Goal: Task Accomplishment & Management: Manage account settings

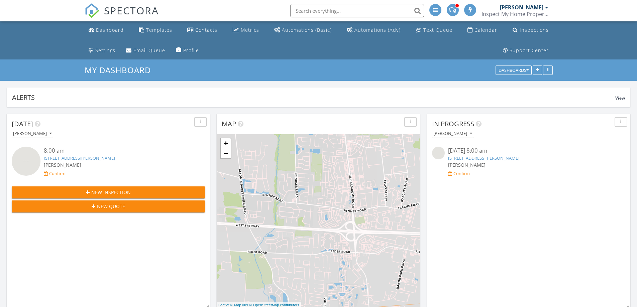
scroll to position [3, 3]
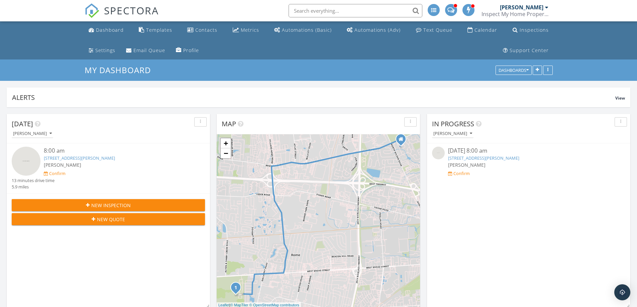
click at [107, 221] on span "New Quote" at bounding box center [111, 219] width 28 height 7
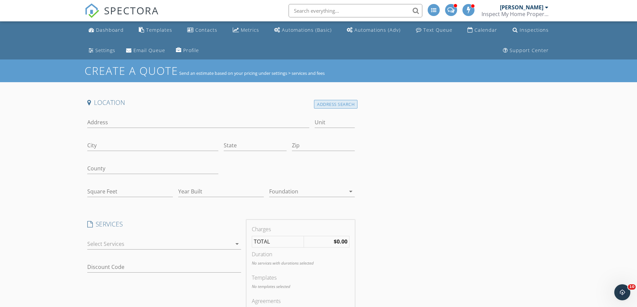
click at [325, 103] on div "Address Search" at bounding box center [335, 104] width 43 height 9
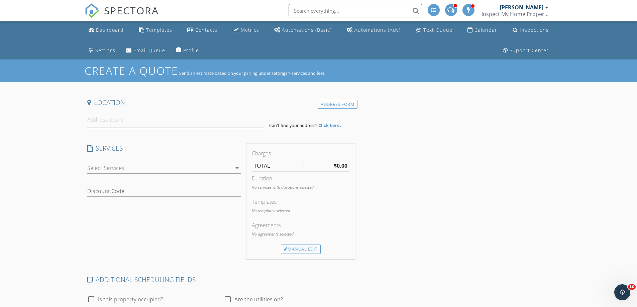
click at [125, 119] on input at bounding box center [175, 120] width 177 height 16
paste input "6912 London Groveport Rd, Grove City, OH 43123"
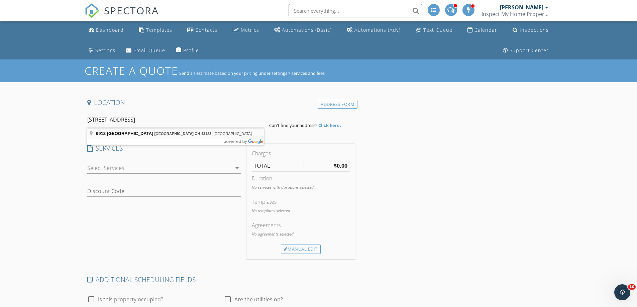
type input "6912 London Groveport Rd, Grove City, OH 43123, USA"
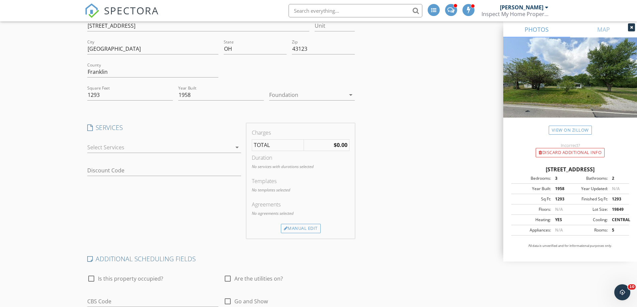
scroll to position [100, 0]
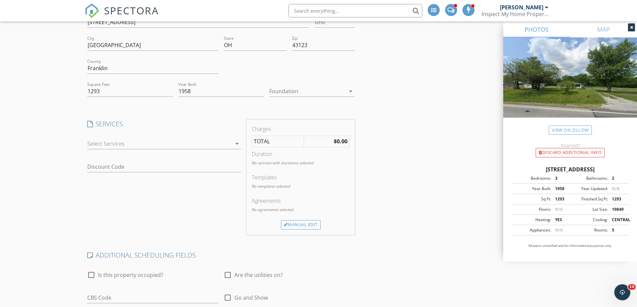
click at [113, 140] on div at bounding box center [159, 143] width 144 height 11
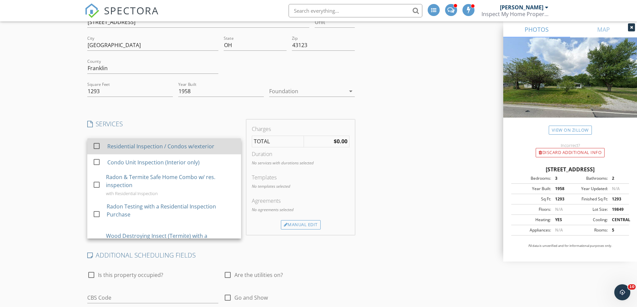
click at [111, 147] on div "Residential Inspection / Condos w/exterior" at bounding box center [160, 146] width 107 height 8
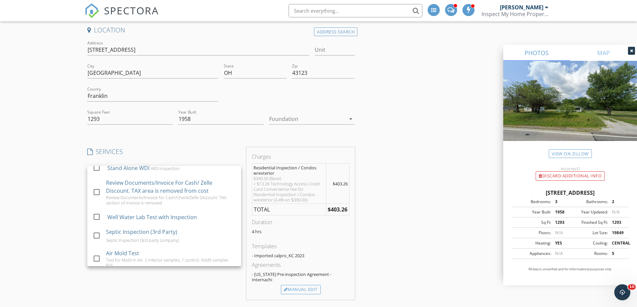
scroll to position [0, 0]
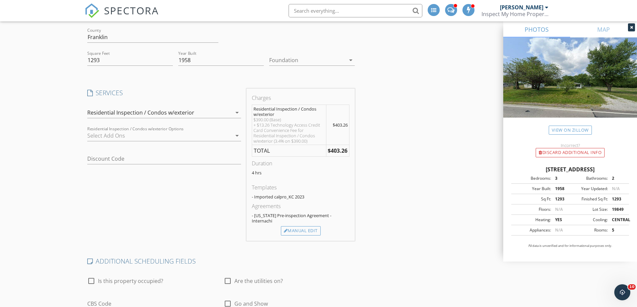
scroll to position [134, 0]
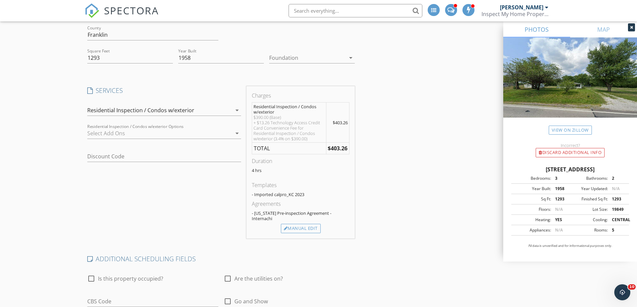
click at [138, 107] on div "Residential Inspection / Condos w/exterior" at bounding box center [140, 110] width 107 height 6
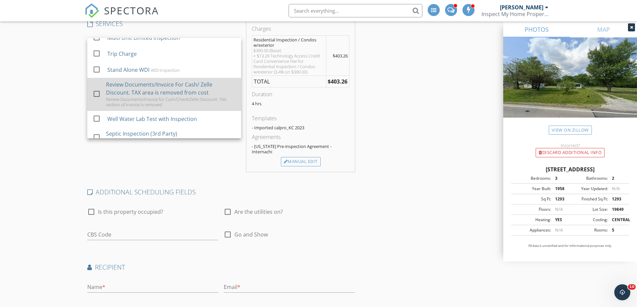
scroll to position [294, 0]
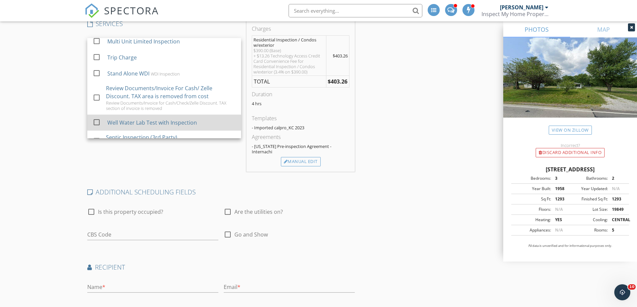
click at [113, 127] on div "Well Water Lab Test with Inspection" at bounding box center [152, 123] width 90 height 8
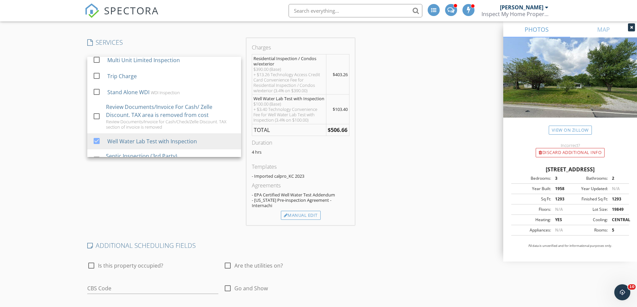
scroll to position [100, 0]
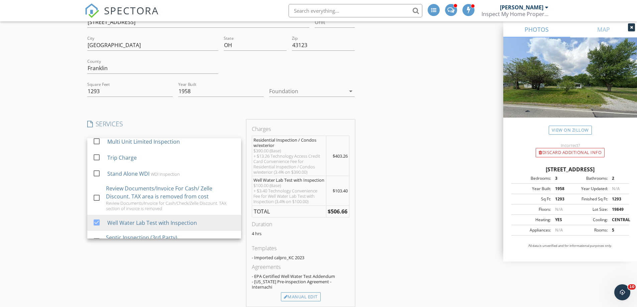
drag, startPoint x: 513, startPoint y: 171, endPoint x: 600, endPoint y: 177, distance: 87.8
click at [600, 174] on div "6912 London Groveport Rd, Grove City OH 43123" at bounding box center [570, 169] width 118 height 8
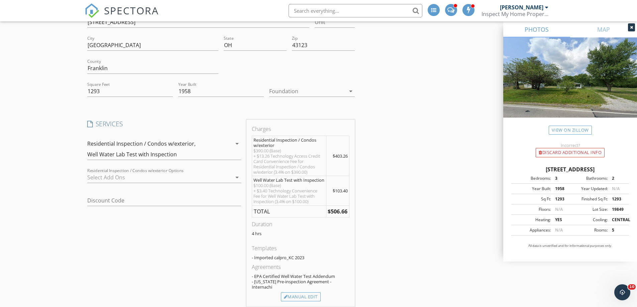
copy div "6912 London Groveport Rd, Grove City OH 43123"
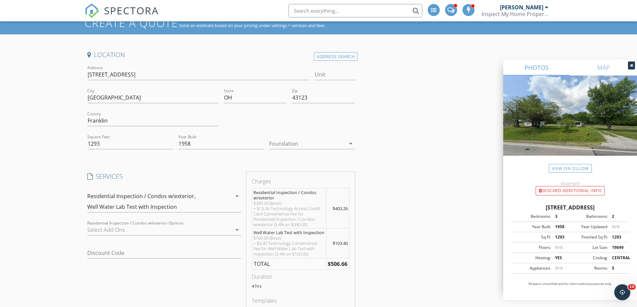
scroll to position [0, 0]
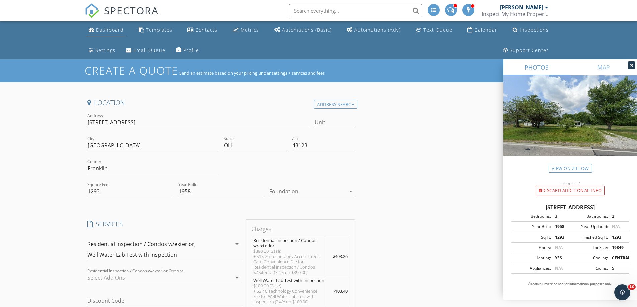
click at [107, 28] on div "Dashboard" at bounding box center [110, 30] width 28 height 6
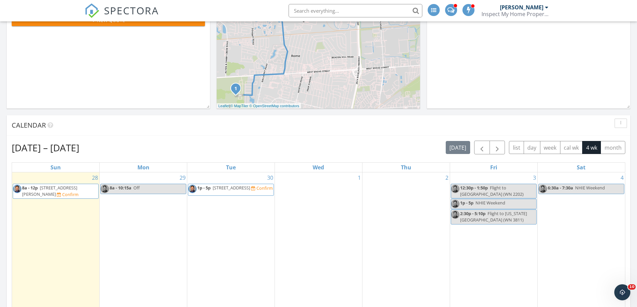
scroll to position [234, 0]
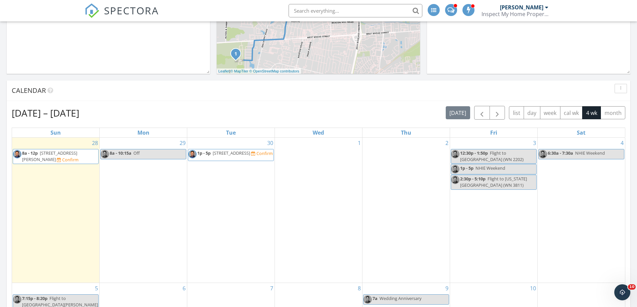
click at [116, 176] on div "29 8a - 10:15a Off" at bounding box center [143, 210] width 87 height 145
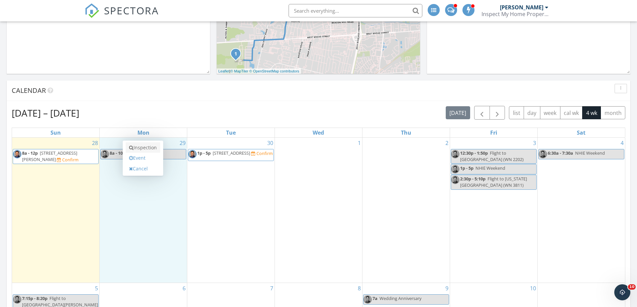
click at [141, 149] on link "Inspection" at bounding box center [143, 147] width 34 height 11
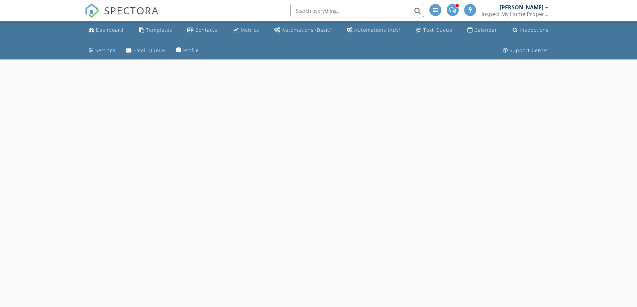
select select "8"
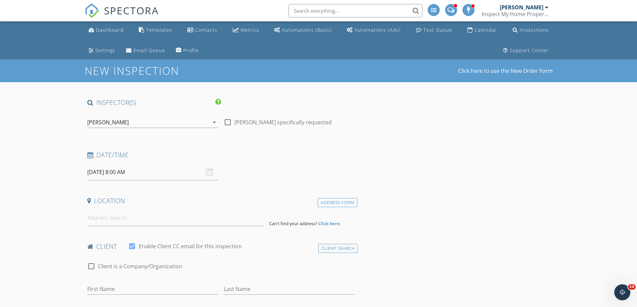
click at [112, 171] on input "09/29/2025 8:00 AM" at bounding box center [152, 172] width 131 height 16
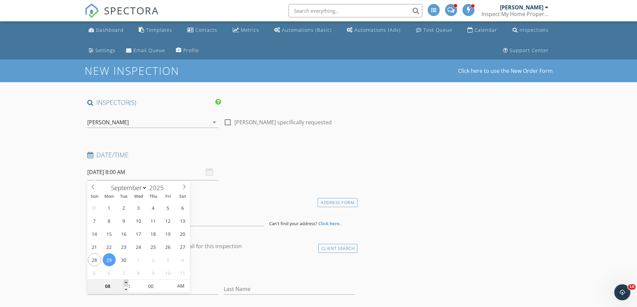
type input "09"
type input "09/29/2025 9:00 AM"
click at [125, 286] on span at bounding box center [126, 283] width 5 height 7
type input "10"
type input "09/29/2025 10:00 AM"
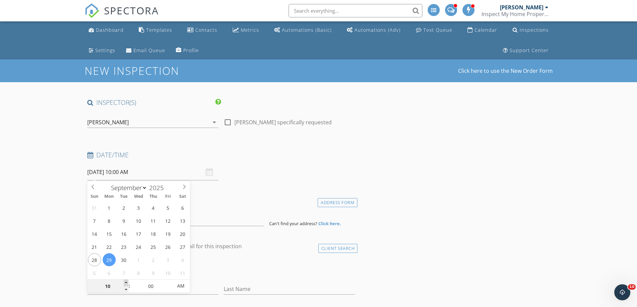
click at [125, 286] on span at bounding box center [126, 283] width 5 height 7
type input "11"
type input "09/29/2025 11:00 AM"
click at [125, 286] on span at bounding box center [126, 283] width 5 height 7
type input "12"
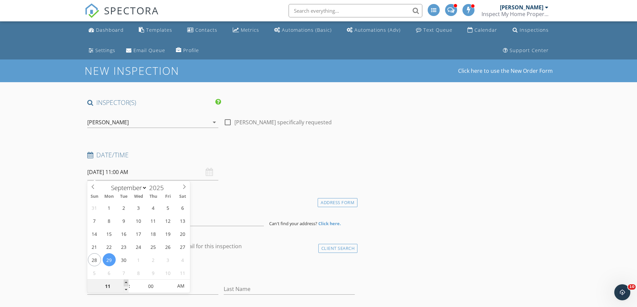
type input "09/29/2025 12:00 PM"
click at [125, 286] on span at bounding box center [126, 283] width 5 height 7
type input "01"
type input "09/29/2025 1:00 PM"
click at [125, 286] on span at bounding box center [126, 283] width 5 height 7
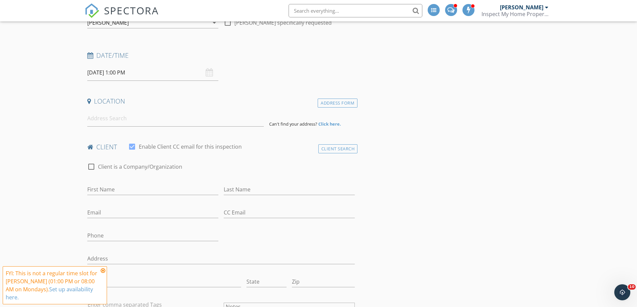
scroll to position [100, 0]
click at [102, 118] on input at bounding box center [175, 118] width 177 height 16
paste input "6912 London Groveport Rd, Grove City OH 43123"
type input "6912 London Groveport Rd, Grove City, OH 43123, USA"
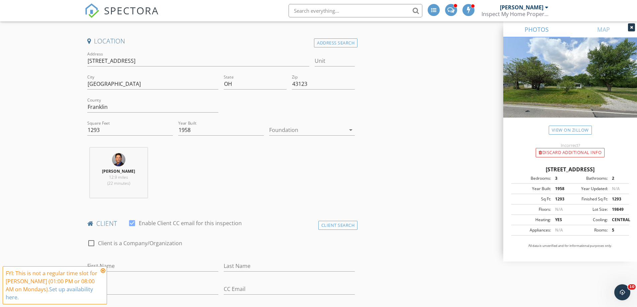
scroll to position [167, 0]
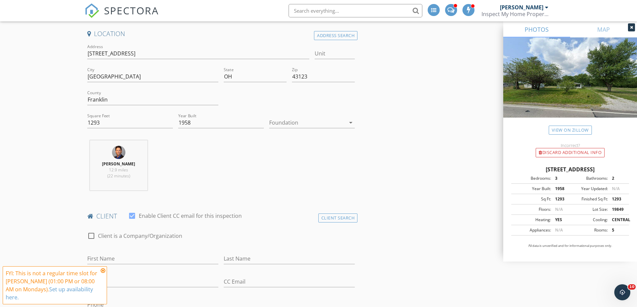
click at [295, 124] on div at bounding box center [307, 122] width 76 height 11
click at [291, 174] on div "Crawlspace" at bounding box center [311, 174] width 75 height 8
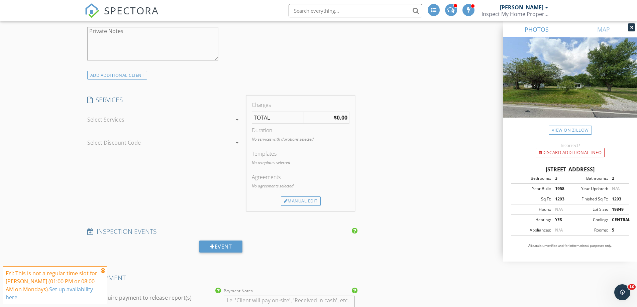
scroll to position [568, 0]
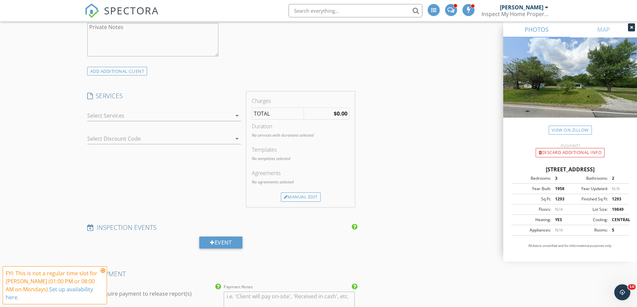
click at [114, 117] on div at bounding box center [159, 115] width 144 height 11
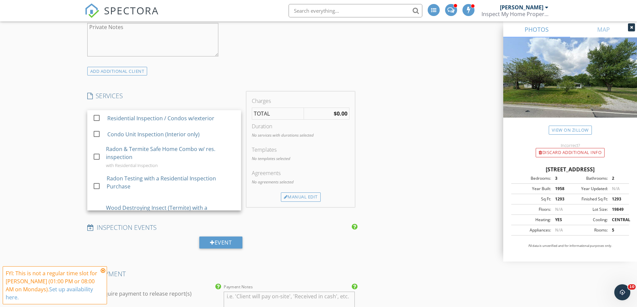
click at [114, 117] on div "Residential Inspection / Condos w/exterior" at bounding box center [160, 118] width 107 height 8
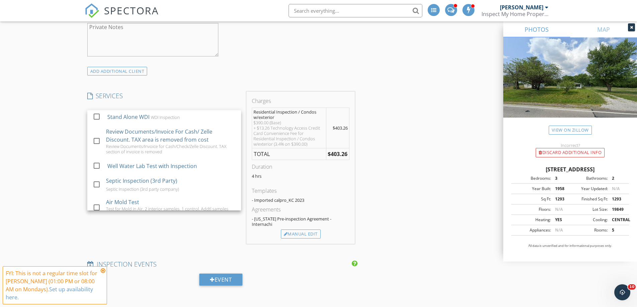
scroll to position [334, 0]
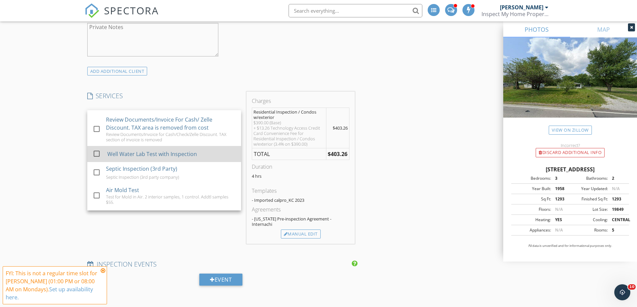
click at [141, 158] on div "Well Water Lab Test with Inspection" at bounding box center [152, 154] width 90 height 8
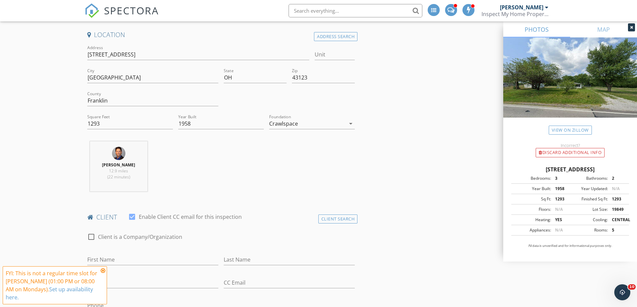
scroll to position [167, 0]
click at [104, 273] on icon at bounding box center [103, 270] width 5 height 5
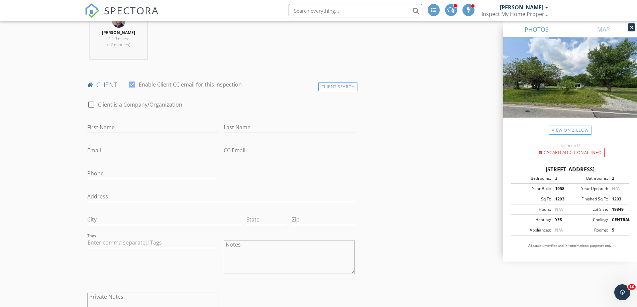
scroll to position [301, 0]
paste textarea "Herman Paniagua Cell # 6147499497 Email- Thiago.alonso1322@gmail.com"
drag, startPoint x: 225, startPoint y: 243, endPoint x: 244, endPoint y: 244, distance: 19.1
click at [244, 244] on textarea "Herman Paniagua Cell # 6147499497 Email- Thiago.alonso1322@gmail.com" at bounding box center [289, 254] width 131 height 33
type textarea "Paniagua Cell # 6147499497 Email- Thiago.alonso1322@gmail.com"
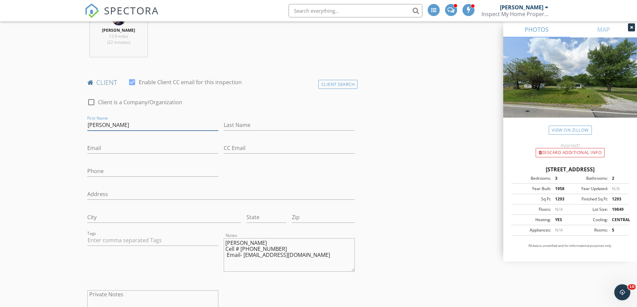
type input "Herman"
drag, startPoint x: 225, startPoint y: 242, endPoint x: 263, endPoint y: 244, distance: 38.2
click at [263, 244] on textarea "Paniagua Cell # 6147499497 Email- Thiago.alonso1322@gmail.com" at bounding box center [289, 254] width 131 height 33
type textarea "Cell # 6147499497 Email- Thiago.alonso1322@gmail.com"
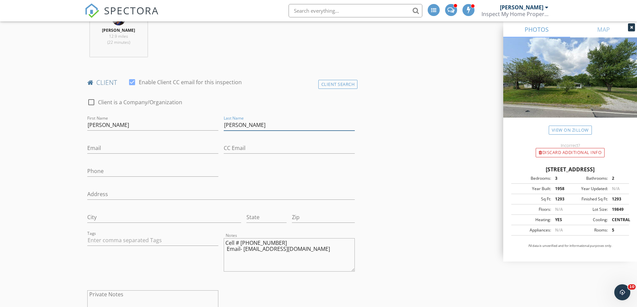
type input "Paniagua"
drag, startPoint x: 239, startPoint y: 244, endPoint x: 277, endPoint y: 244, distance: 37.8
click at [277, 244] on textarea "Cell # 6147499497 Email- Thiago.alonso1322@gmail.com" at bounding box center [289, 254] width 131 height 33
type textarea "Cell # Email- Thiago.alonso1322@gmail.com"
type input "614-749-9497"
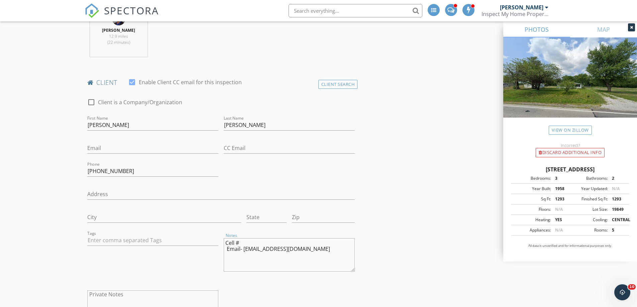
drag, startPoint x: 244, startPoint y: 249, endPoint x: 348, endPoint y: 249, distance: 103.6
click at [348, 249] on textarea "Cell # Email- Thiago.alonso1322@gmail.com" at bounding box center [289, 254] width 131 height 33
type textarea "Cell # Email-"
type input "Thiago.alonso1322@gmail.com"
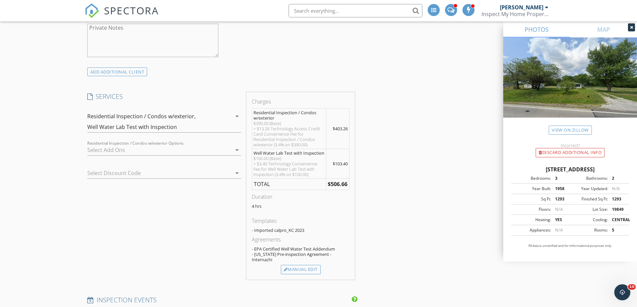
scroll to position [568, 0]
click at [296, 264] on div "Manual Edit" at bounding box center [301, 268] width 40 height 9
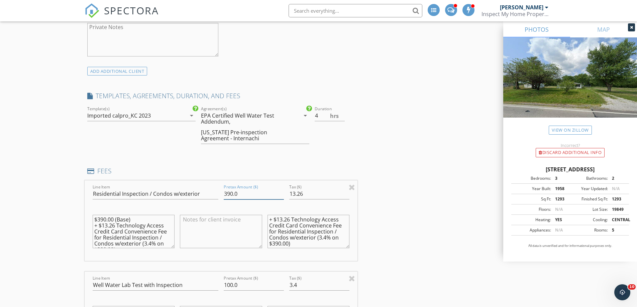
click at [233, 195] on input "390.0" at bounding box center [254, 194] width 60 height 11
type input "395.0"
drag, startPoint x: 280, startPoint y: 244, endPoint x: 279, endPoint y: 237, distance: 6.7
click at [279, 237] on textarea "+ $13.26 Technology Access Credit Card Convenience Fee for Residential Inspecti…" at bounding box center [308, 231] width 82 height 33
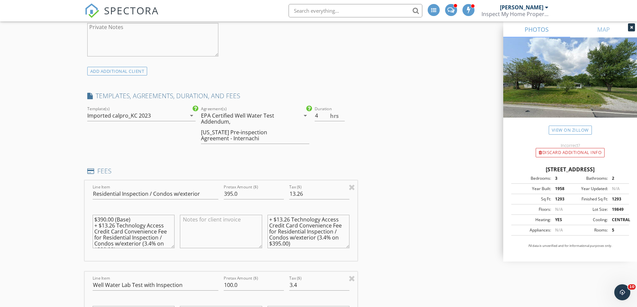
type textarea "+ $13.26 Technology Access Credit Card Convenience Fee for Residential Inspecti…"
drag, startPoint x: 316, startPoint y: 116, endPoint x: 320, endPoint y: 116, distance: 4.3
click at [320, 116] on input "4" at bounding box center [330, 115] width 30 height 11
type input "3.75"
click at [404, 135] on div "INSPECTOR(S) check_box Frank Glover PRIMARY Frank Glover arrow_drop_down check_…" at bounding box center [319, 287] width 468 height 1515
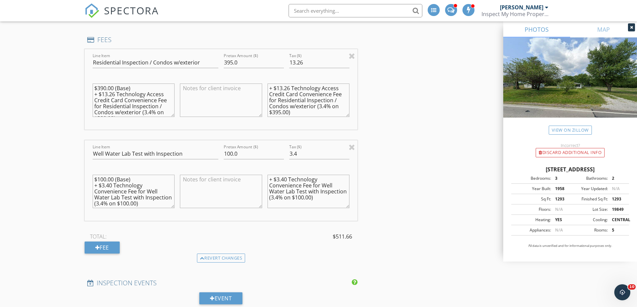
scroll to position [702, 0]
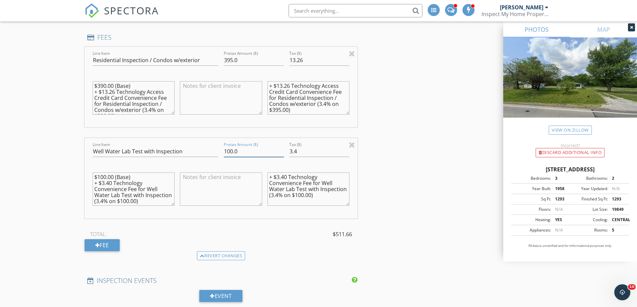
drag, startPoint x: 231, startPoint y: 153, endPoint x: 224, endPoint y: 153, distance: 7.0
click at [224, 153] on input "100.0" at bounding box center [254, 151] width 60 height 11
type input "95.0"
click at [405, 133] on div "INSPECTOR(S) check_box Frank Glover PRIMARY Frank Glover arrow_drop_down check_…" at bounding box center [319, 153] width 468 height 1515
click at [399, 188] on div "INSPECTOR(S) check_box Frank Glover PRIMARY Frank Glover arrow_drop_down check_…" at bounding box center [319, 153] width 468 height 1515
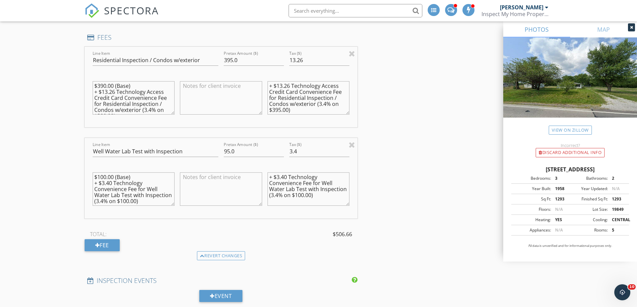
drag, startPoint x: 296, startPoint y: 196, endPoint x: 304, endPoint y: 198, distance: 8.2
click at [304, 198] on textarea "+ $3.40 Technology Convenience Fee for Well Water Lab Test with Inspection (3.4…" at bounding box center [308, 189] width 82 height 33
type textarea "+ $3.40 Technology Convenience Fee for Well Water Lab Test with Inspection (3.4…"
click at [414, 142] on div "INSPECTOR(S) check_box Frank Glover PRIMARY Frank Glover arrow_drop_down check_…" at bounding box center [319, 153] width 468 height 1515
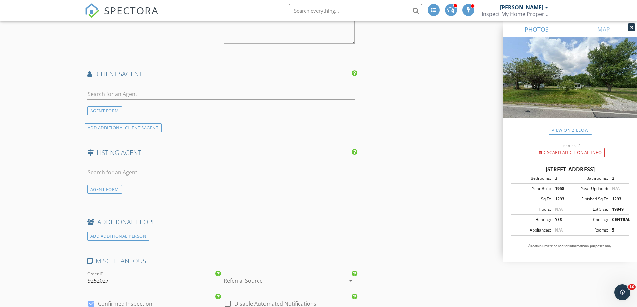
scroll to position [1036, 0]
click at [116, 94] on input "text" at bounding box center [221, 94] width 268 height 11
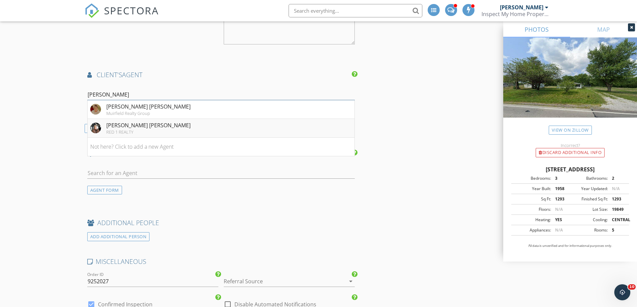
type input "lee ann"
click at [116, 127] on div "Lee Ann Steed" at bounding box center [148, 125] width 84 height 8
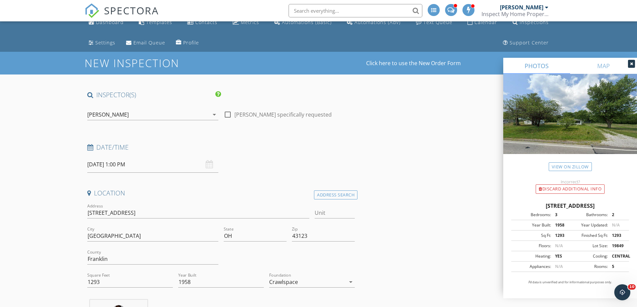
scroll to position [0, 0]
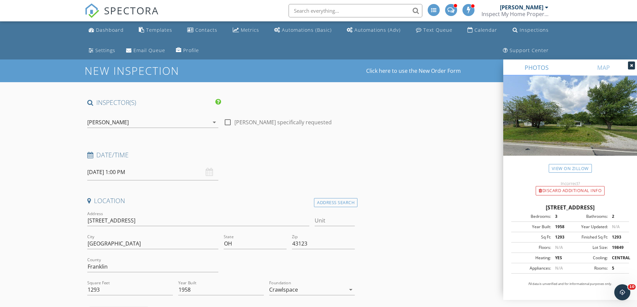
drag, startPoint x: 514, startPoint y: 207, endPoint x: 593, endPoint y: 207, distance: 78.6
click at [593, 207] on div "6912 London Groveport Rd, Grove City OH 43123" at bounding box center [570, 208] width 118 height 8
copy div "6912 London Groveport Rd"
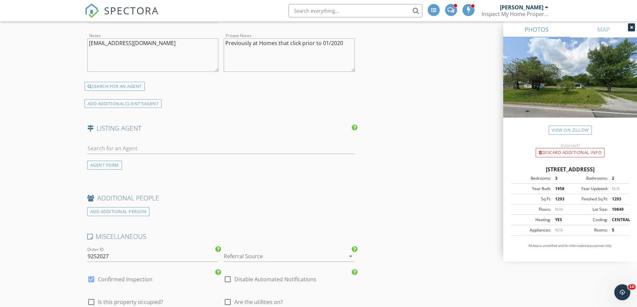
scroll to position [1237, 0]
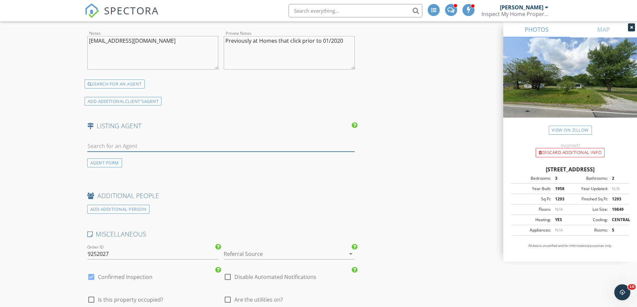
click at [102, 149] on input "text" at bounding box center [221, 146] width 268 height 11
type input "racquel"
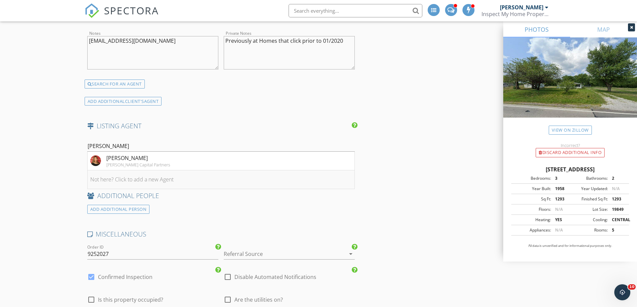
click at [124, 178] on li "Not here? Click to add a new Agent" at bounding box center [221, 180] width 267 height 19
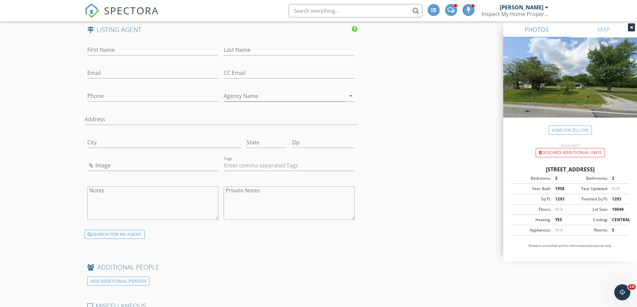
scroll to position [1337, 0]
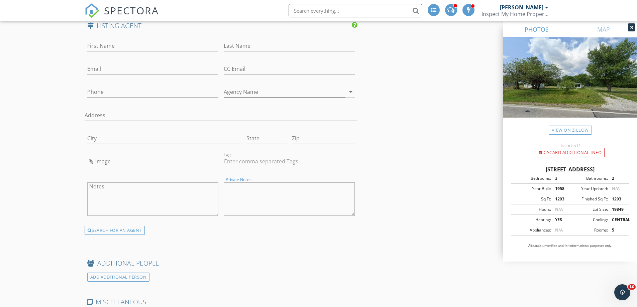
click at [241, 197] on textarea "Private Notes" at bounding box center [289, 199] width 131 height 33
paste textarea "Raquel Drouillard Weichert, Realtors Triumph Group (614) 348-9698 (Mobile Phone…"
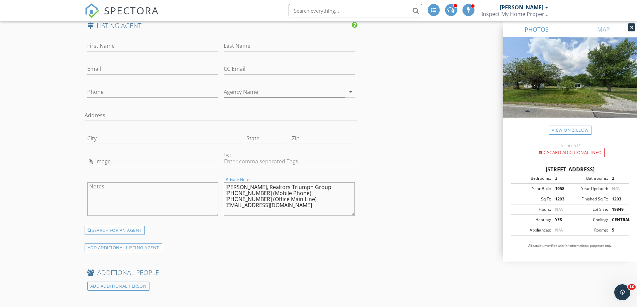
drag, startPoint x: 226, startPoint y: 187, endPoint x: 243, endPoint y: 188, distance: 17.4
click at [243, 188] on textarea "Raquel Drouillard Weichert, Realtors Triumph Group (614) 348-9698 (Mobile Phone…" at bounding box center [289, 199] width 131 height 33
type textarea "Drouillard Weichert, Realtors Triumph Group (614) 348-9698 (Mobile Phone) (614)…"
type input "Raquel"
drag, startPoint x: 225, startPoint y: 187, endPoint x: 267, endPoint y: 186, distance: 42.8
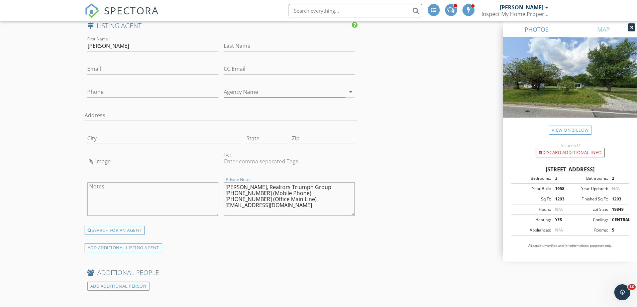
click at [267, 186] on textarea "Drouillard Weichert, Realtors Triumph Group (614) 348-9698 (Mobile Phone) (614)…" at bounding box center [289, 199] width 131 height 33
type textarea "Weichert, Realtors Triumph Group (614) 348-9698 (Mobile Phone) (614) 841-9533 (…"
type input "Drouillard"
drag, startPoint x: 226, startPoint y: 187, endPoint x: 311, endPoint y: 187, distance: 84.9
click at [321, 184] on textarea "Weichert, Realtors Triumph Group (614) 348-9698 (Mobile Phone) (614) 841-9533 (…" at bounding box center [289, 199] width 131 height 33
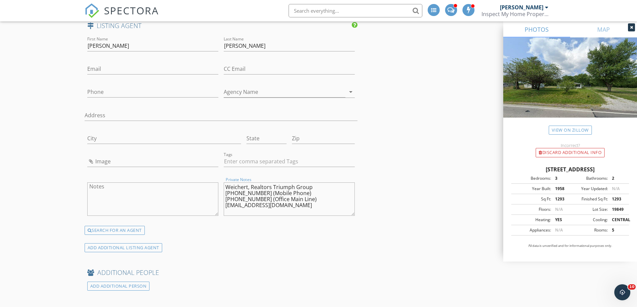
type textarea "(614) 348-9698 (Mobile Phone) (614) 841-9533 (Office Main Line) raqueldrouillar…"
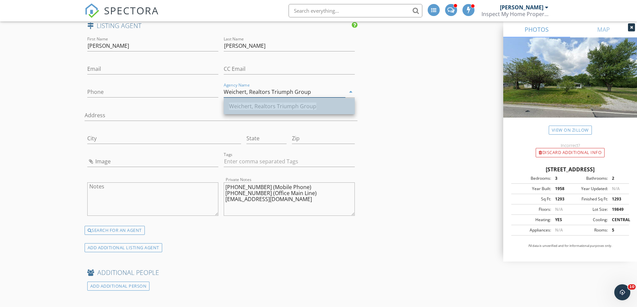
click at [283, 109] on span "Weichert, Realtors Triumph Group" at bounding box center [272, 106] width 87 height 7
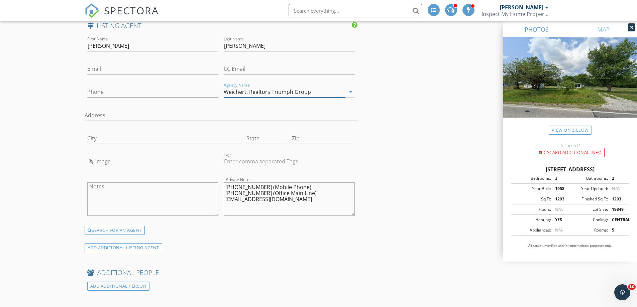
type input "Weichert, Realtors Triumph Group"
drag, startPoint x: 225, startPoint y: 188, endPoint x: 262, endPoint y: 188, distance: 37.4
click at [262, 188] on textarea "(614) 348-9698 (Mobile Phone) (614) 841-9533 (Office Main Line) raqueldrouillar…" at bounding box center [289, 199] width 131 height 33
type textarea "(Mobile Phone) (614) 841-9533 (Office Main Line) raqueldrouillard@gmail.com"
type input "614-348-9698"
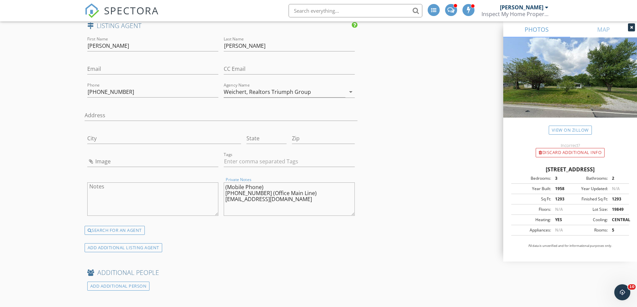
drag, startPoint x: 224, startPoint y: 200, endPoint x: 289, endPoint y: 202, distance: 64.9
click at [301, 201] on textarea "(Mobile Phone) (614) 841-9533 (Office Main Line) raqueldrouillard@gmail.com" at bounding box center [289, 199] width 131 height 33
type textarea "(Mobile Phone) (614) 841-9533 (Office Main Line)"
type input "raqueldrouillard@gmail.com"
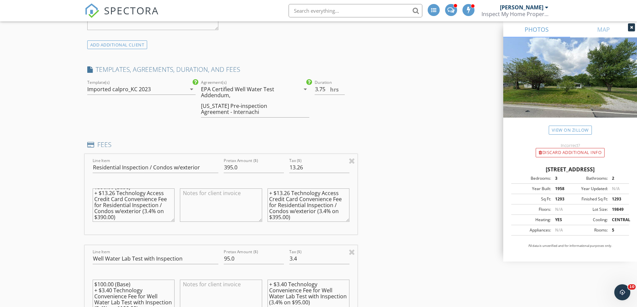
scroll to position [568, 0]
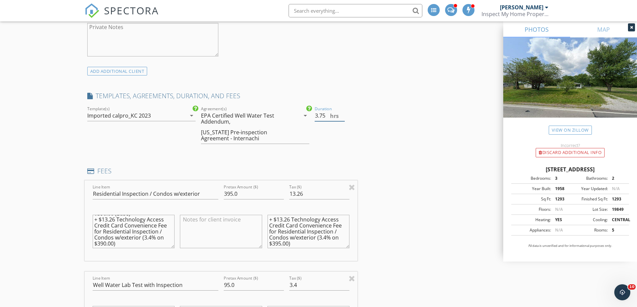
click at [318, 117] on input "3.75" at bounding box center [330, 115] width 30 height 11
drag, startPoint x: 320, startPoint y: 117, endPoint x: 328, endPoint y: 118, distance: 8.4
click at [328, 118] on input "3.75" at bounding box center [330, 115] width 30 height 11
type input "3.5"
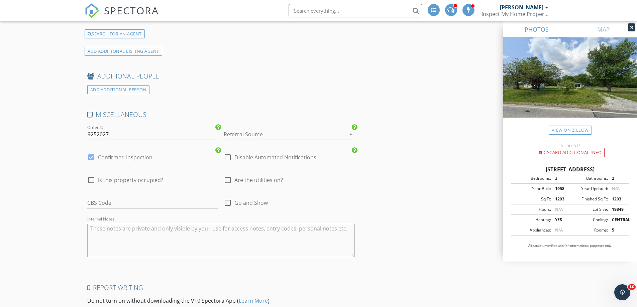
scroll to position [1538, 0]
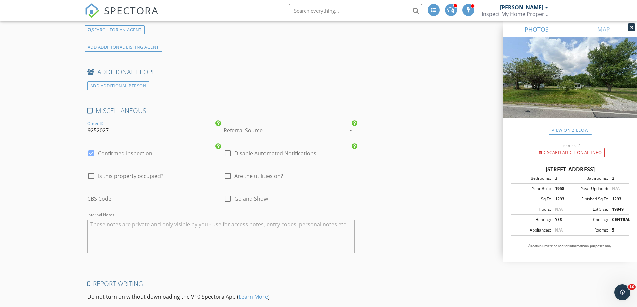
drag, startPoint x: 104, startPoint y: 132, endPoint x: 76, endPoint y: 134, distance: 28.2
type input "09292025B"
click at [243, 131] on div at bounding box center [280, 130] width 112 height 11
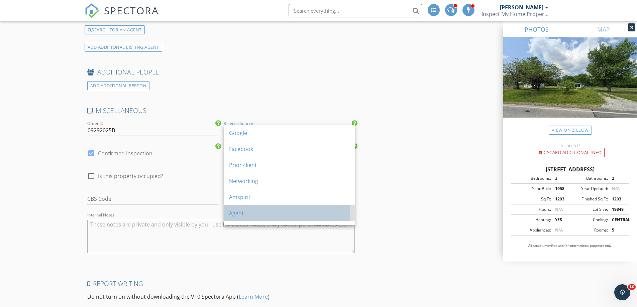
click at [246, 211] on div "Agent" at bounding box center [289, 213] width 120 height 8
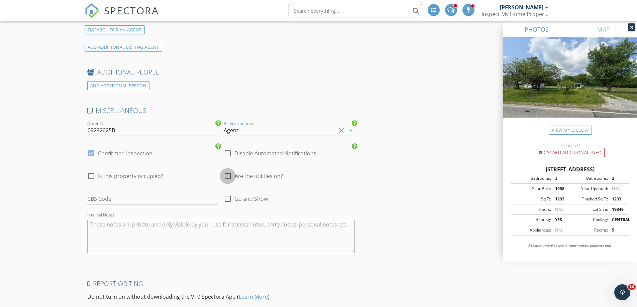
click at [228, 175] on div at bounding box center [227, 176] width 11 height 11
checkbox input "true"
click at [229, 201] on div at bounding box center [227, 198] width 11 height 11
checkbox input "true"
click at [91, 151] on div at bounding box center [91, 153] width 11 height 11
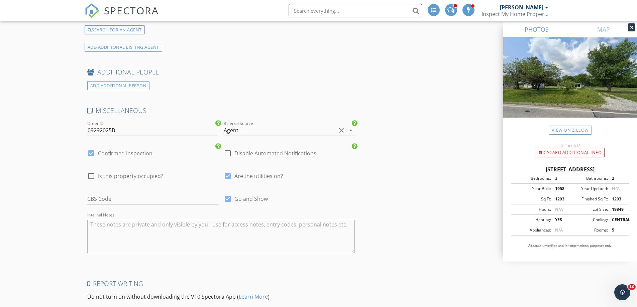
checkbox input "false"
checkbox input "true"
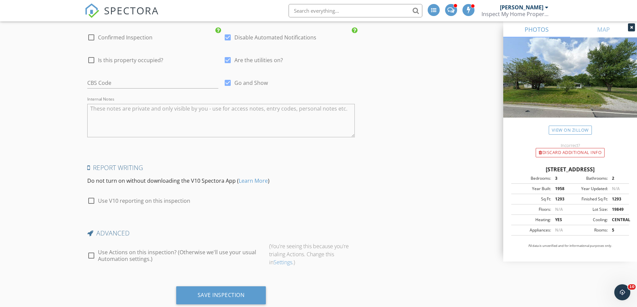
scroll to position [1672, 0]
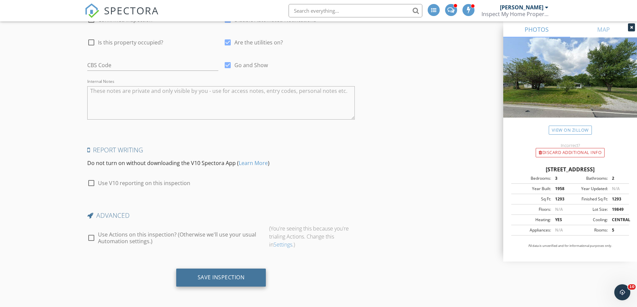
click at [213, 276] on div "Save Inspection" at bounding box center [221, 277] width 47 height 7
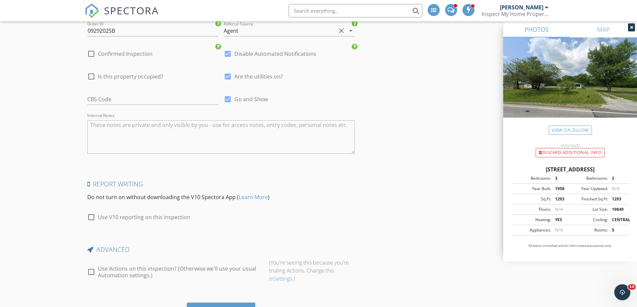
scroll to position [1605, 0]
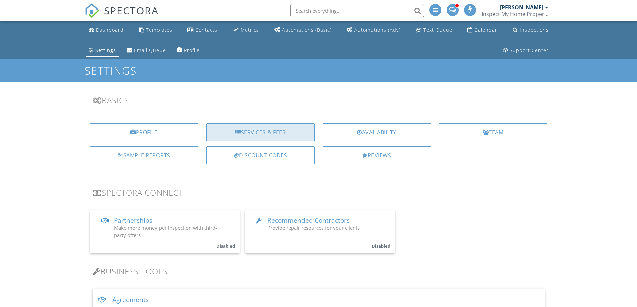
click at [272, 134] on div "Services & Fees" at bounding box center [260, 132] width 108 height 18
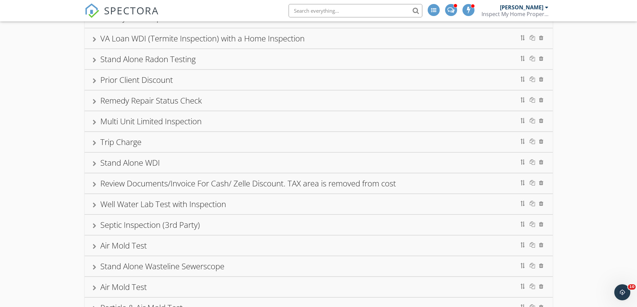
scroll to position [301, 0]
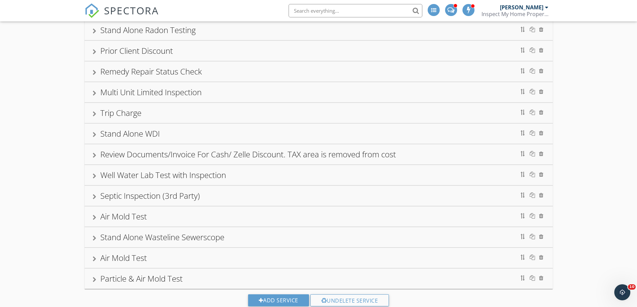
click at [95, 177] on div at bounding box center [95, 176] width 4 height 5
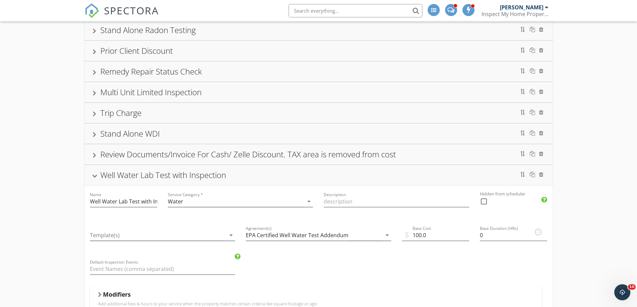
click at [95, 174] on div "Well Water Lab Test with Inspection" at bounding box center [319, 175] width 452 height 12
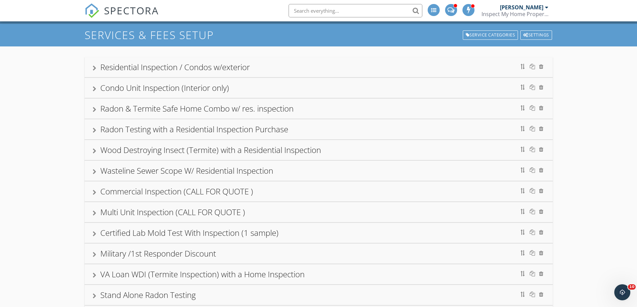
scroll to position [0, 0]
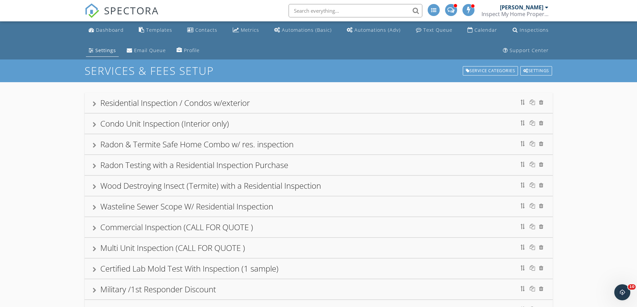
click at [116, 47] on div "Settings" at bounding box center [105, 50] width 21 height 6
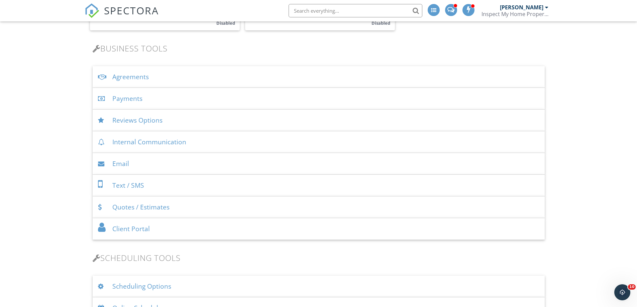
scroll to position [234, 0]
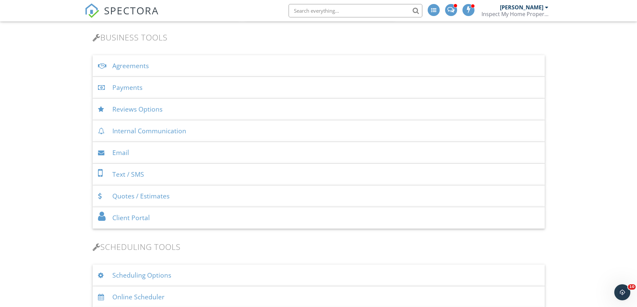
click at [133, 68] on div "Agreements" at bounding box center [319, 66] width 452 height 22
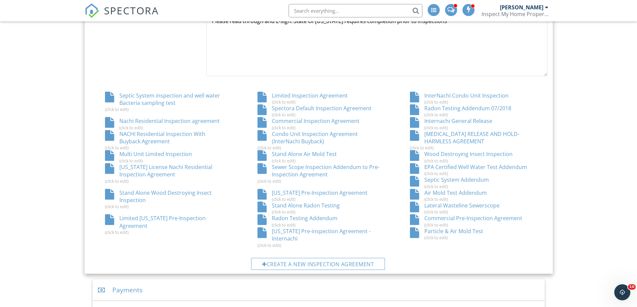
scroll to position [401, 0]
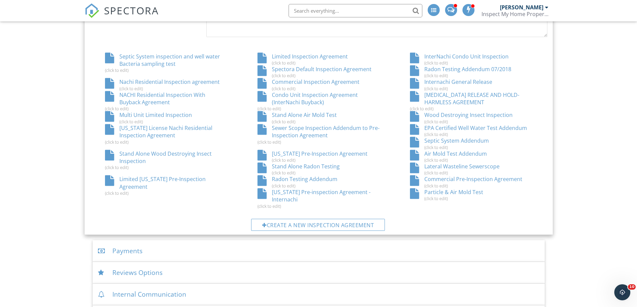
click at [466, 126] on div "EPA Certified Well Water Test Addendum (click to edit)" at bounding box center [471, 130] width 152 height 13
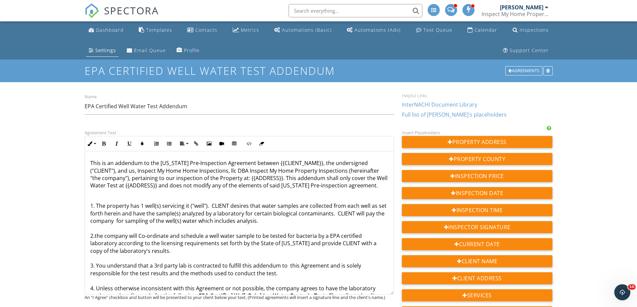
drag, startPoint x: 392, startPoint y: 218, endPoint x: 387, endPoint y: 294, distance: 76.7
click at [387, 294] on div "This is an addendum to the [US_STATE] Pre-Inspection Agreement between {{CLIENT…" at bounding box center [239, 222] width 309 height 143
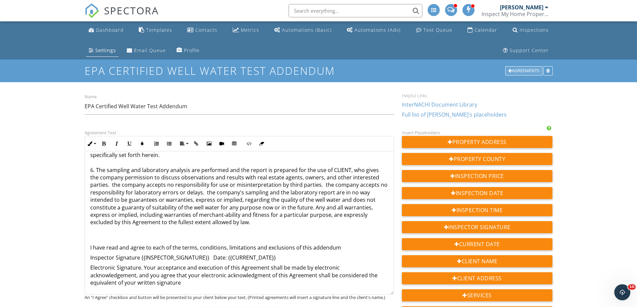
click at [510, 71] on div "Agreements" at bounding box center [523, 70] width 37 height 9
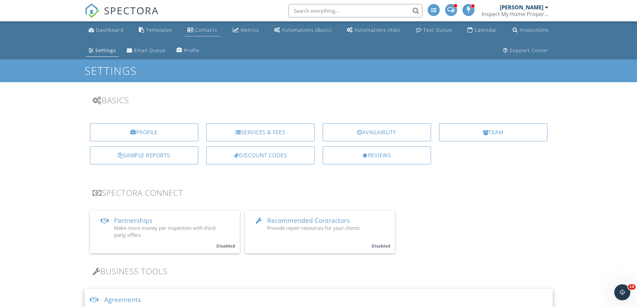
click at [195, 27] on div "Contacts" at bounding box center [206, 30] width 22 height 6
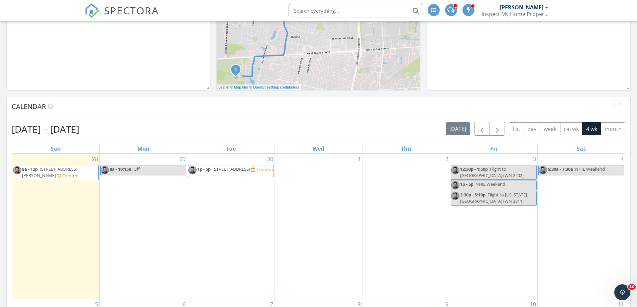
scroll to position [234, 0]
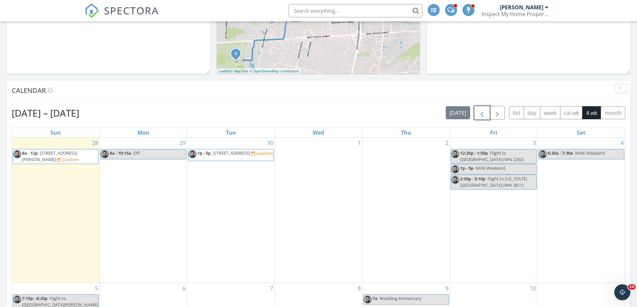
click at [482, 114] on span "button" at bounding box center [482, 113] width 8 height 8
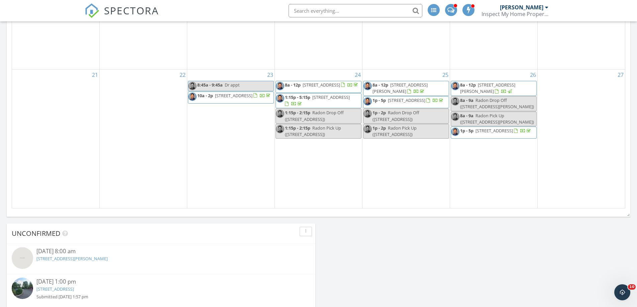
scroll to position [535, 0]
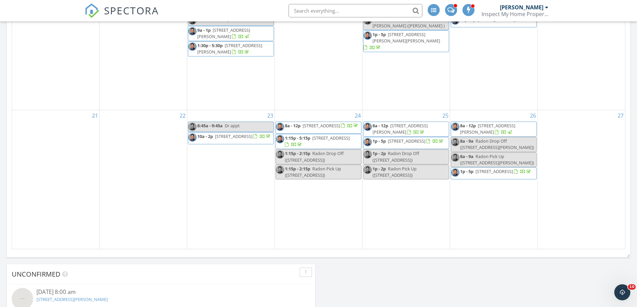
click at [408, 138] on span "[STREET_ADDRESS]" at bounding box center [406, 141] width 37 height 6
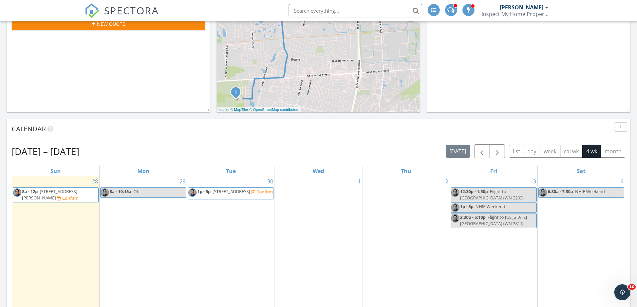
scroll to position [167, 0]
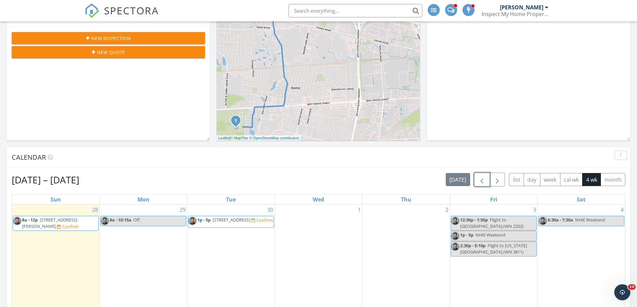
click at [483, 181] on span "button" at bounding box center [482, 180] width 8 height 8
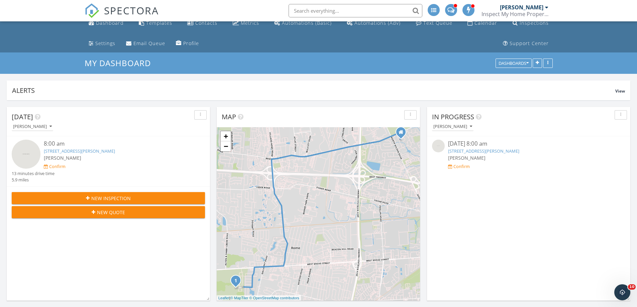
scroll to position [0, 0]
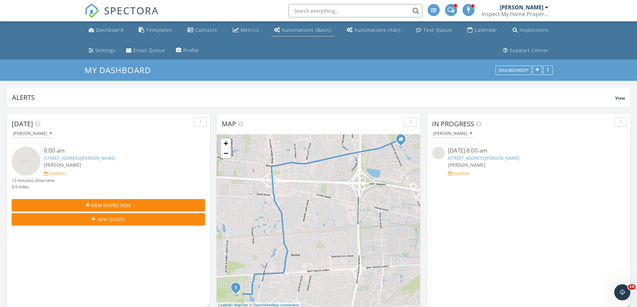
click at [292, 32] on div "Automations (Basic)" at bounding box center [307, 30] width 50 height 6
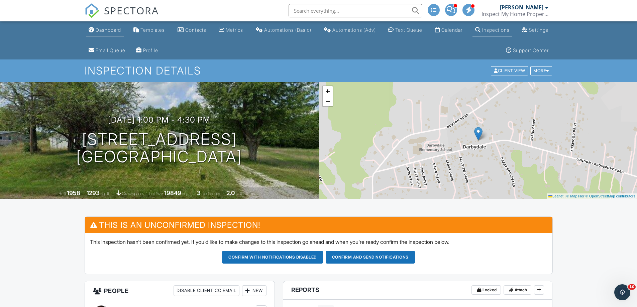
click at [115, 32] on div "Dashboard" at bounding box center [108, 30] width 25 height 6
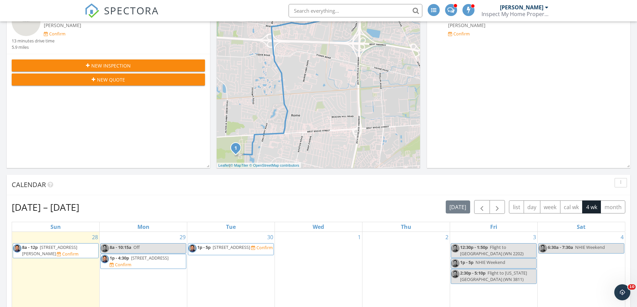
scroll to position [167, 0]
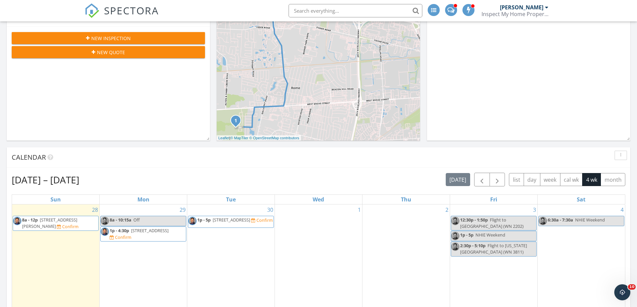
click at [217, 221] on span "[STREET_ADDRESS]" at bounding box center [231, 220] width 37 height 6
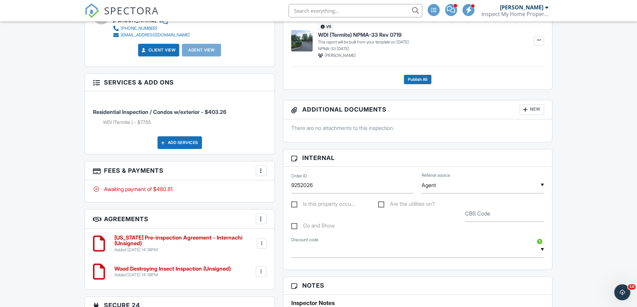
click at [261, 174] on div at bounding box center [261, 171] width 7 height 7
click at [274, 188] on li "Edit Fees & Payments" at bounding box center [295, 191] width 70 height 17
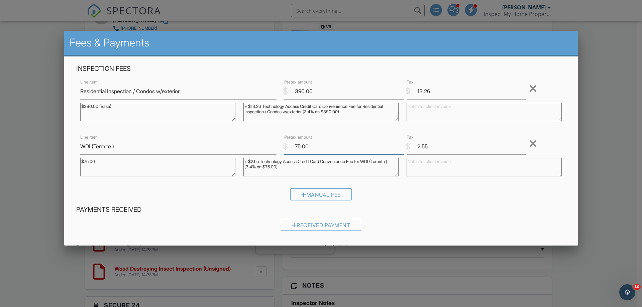
click at [295, 147] on input "75.00" at bounding box center [344, 146] width 120 height 16
click at [25, 55] on div at bounding box center [321, 159] width 642 height 384
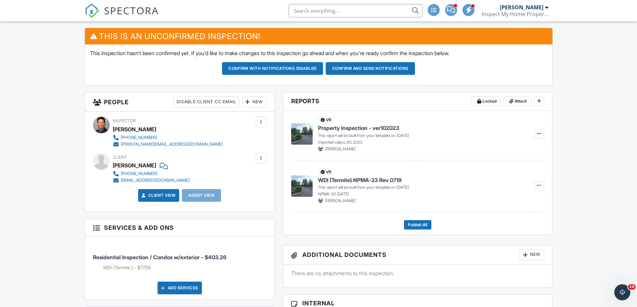
scroll to position [201, 0]
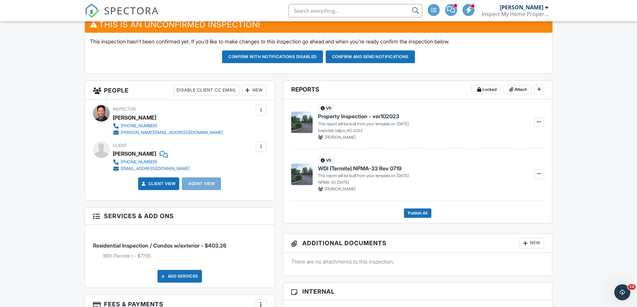
click at [235, 88] on div "Disable Client CC Email" at bounding box center [207, 90] width 66 height 11
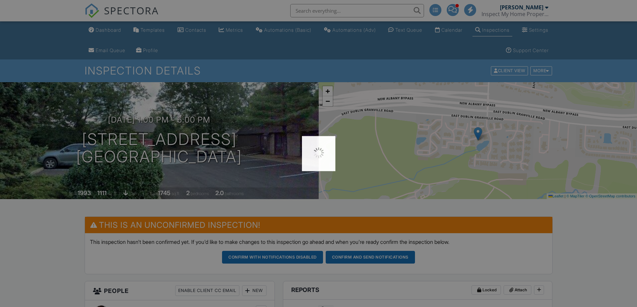
scroll to position [201, 0]
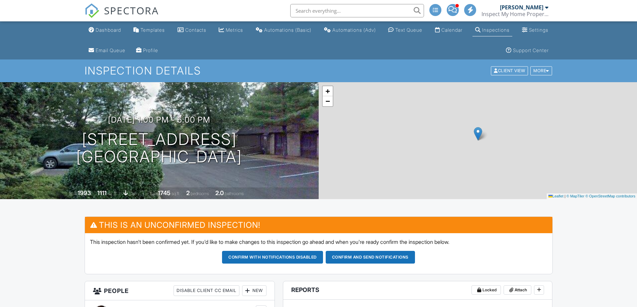
scroll to position [201, 0]
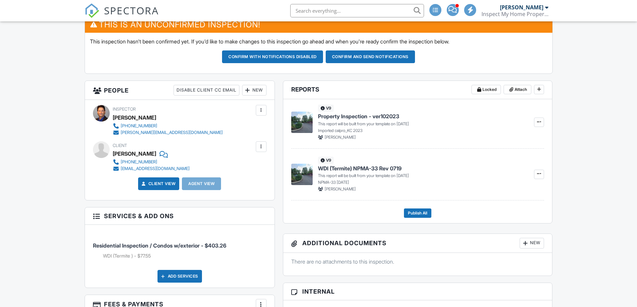
click at [258, 91] on div "New" at bounding box center [254, 90] width 24 height 11
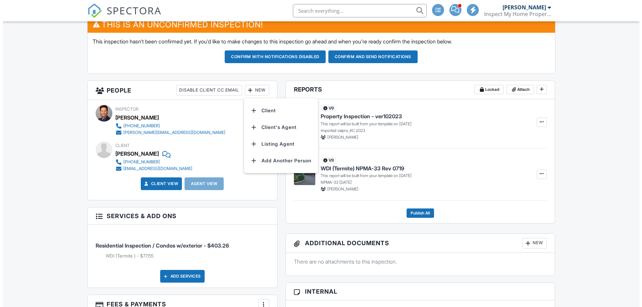
scroll to position [0, 0]
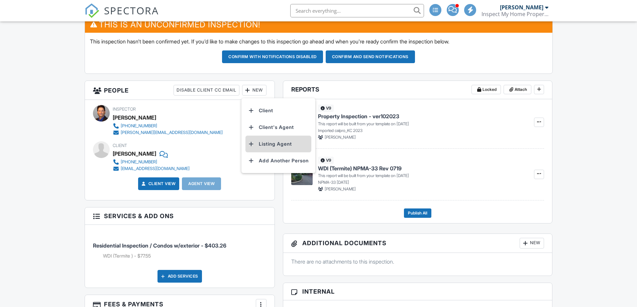
click at [268, 143] on li "Listing Agent" at bounding box center [278, 144] width 66 height 17
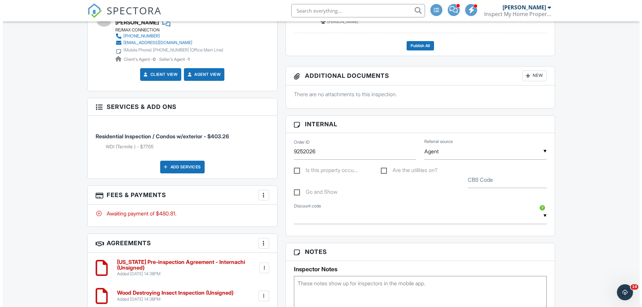
scroll to position [368, 0]
click at [260, 196] on div at bounding box center [261, 195] width 7 height 7
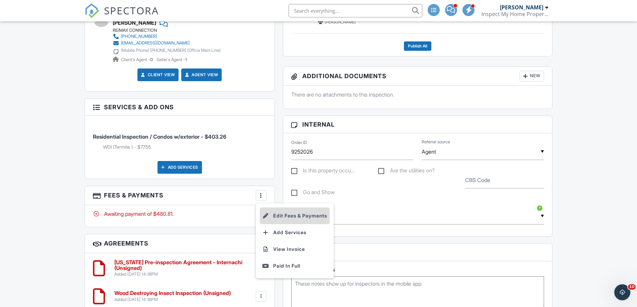
click at [276, 217] on li "Edit Fees & Payments" at bounding box center [295, 216] width 70 height 17
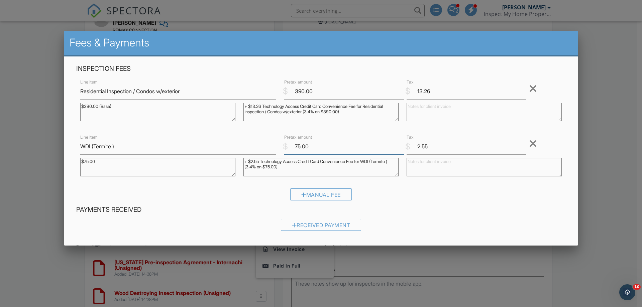
drag, startPoint x: 294, startPoint y: 150, endPoint x: 299, endPoint y: 148, distance: 5.2
click at [299, 148] on input "75.00" at bounding box center [344, 146] width 120 height 16
type input "50.00"
drag, startPoint x: 286, startPoint y: 169, endPoint x: 290, endPoint y: 169, distance: 3.7
click at [290, 169] on textarea "+ $2.55 Technology Access Credit Card Convenience Fee for WDI (Termite ) (3.4% …" at bounding box center [320, 167] width 155 height 18
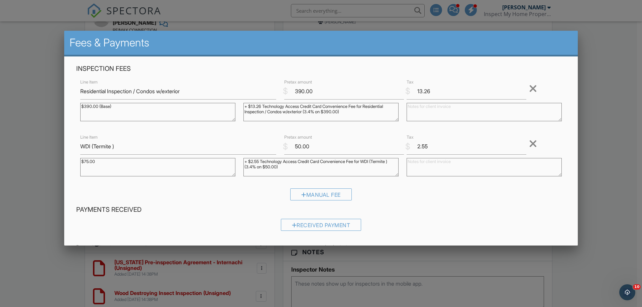
type textarea "+ $2.55 Technology Access Credit Card Convenience Fee for WDI (Termite ) (3.4% …"
drag, startPoint x: 414, startPoint y: 147, endPoint x: 450, endPoint y: 144, distance: 36.2
click at [447, 146] on input "2.55" at bounding box center [467, 146] width 120 height 16
type input "1.70"
click at [439, 205] on div "Manual Fee" at bounding box center [320, 197] width 489 height 17
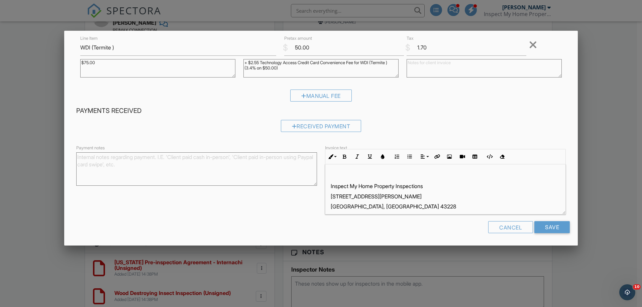
scroll to position [100, 0]
click at [544, 226] on input "Save" at bounding box center [551, 227] width 35 height 12
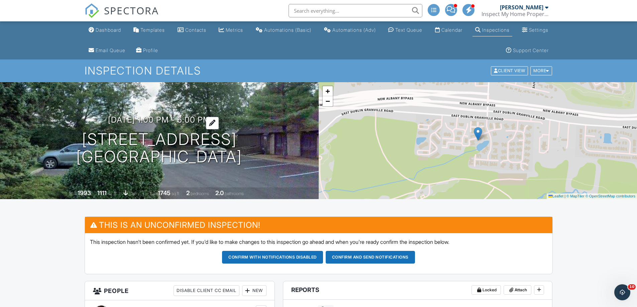
click at [160, 121] on h3 "09/30/2025 1:00 pm - 5:00 pm" at bounding box center [159, 119] width 102 height 9
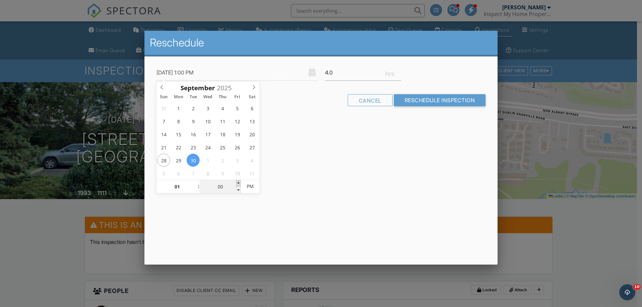
type input "09/30/2025 1:05 PM"
type input "05"
click at [236, 183] on span at bounding box center [238, 183] width 5 height 7
type input "09/30/2025 1:10 PM"
type input "10"
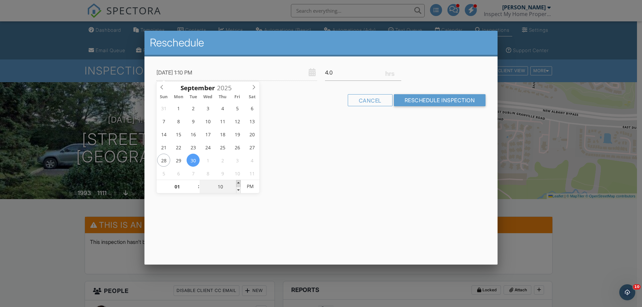
click at [236, 183] on span at bounding box center [238, 183] width 5 height 7
type input "09/30/2025 1:15 PM"
type input "15"
click at [236, 183] on span at bounding box center [238, 183] width 5 height 7
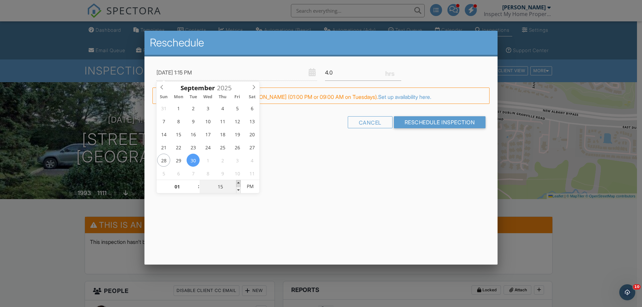
type input "09/30/2025 1:20 PM"
type input "20"
click at [236, 183] on span at bounding box center [238, 183] width 5 height 7
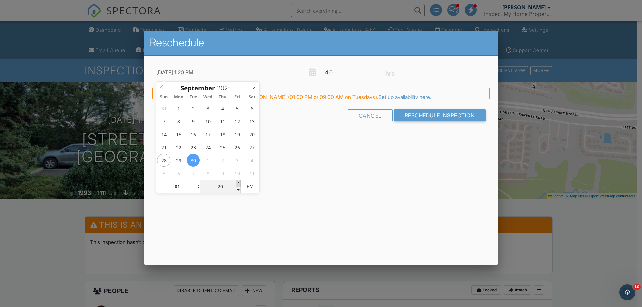
type input "09/30/2025 1:25 PM"
type input "25"
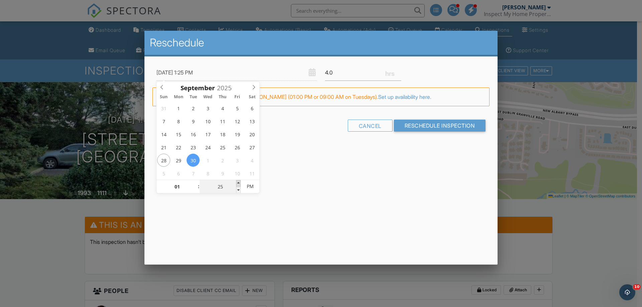
click at [236, 183] on span at bounding box center [238, 183] width 5 height 7
type input "09/30/2025 1:30 PM"
type input "30"
click at [236, 183] on span at bounding box center [238, 183] width 5 height 7
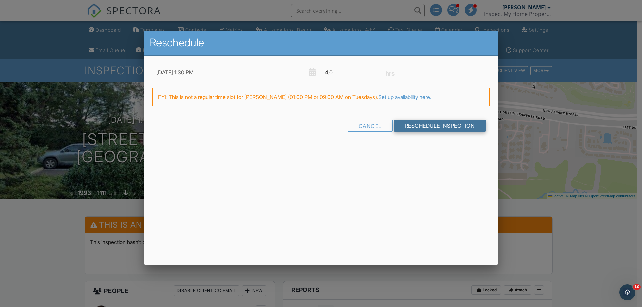
click at [415, 126] on input "Reschedule Inspection" at bounding box center [440, 126] width 92 height 12
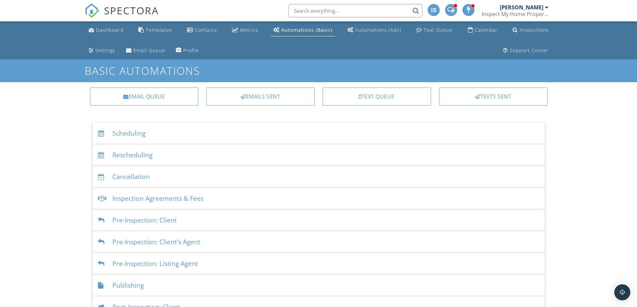
click at [127, 133] on div "Scheduling" at bounding box center [319, 134] width 452 height 22
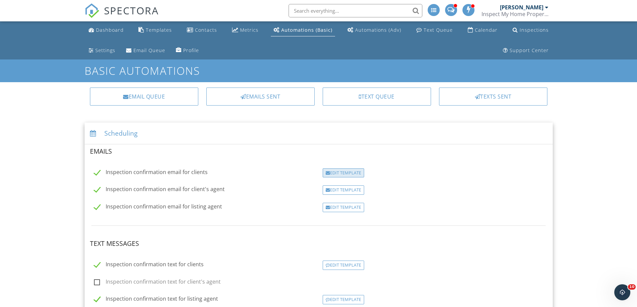
click at [337, 173] on div "Edit Template" at bounding box center [343, 173] width 41 height 9
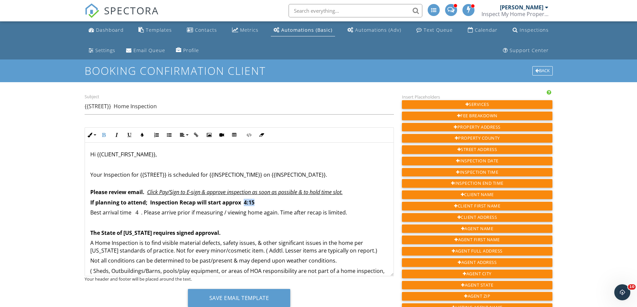
drag, startPoint x: 243, startPoint y: 205, endPoint x: 257, endPoint y: 204, distance: 13.7
click at [257, 204] on p "If planning to attend; Inspection Recap will start approx 4:15" at bounding box center [239, 202] width 298 height 7
click at [246, 203] on strong "Inspection Recap will start approx 4:15" at bounding box center [202, 202] width 104 height 7
click at [250, 203] on strong "Inspection Recap will start approx 4:15" at bounding box center [202, 202] width 104 height 7
drag, startPoint x: 249, startPoint y: 203, endPoint x: 253, endPoint y: 203, distance: 4.0
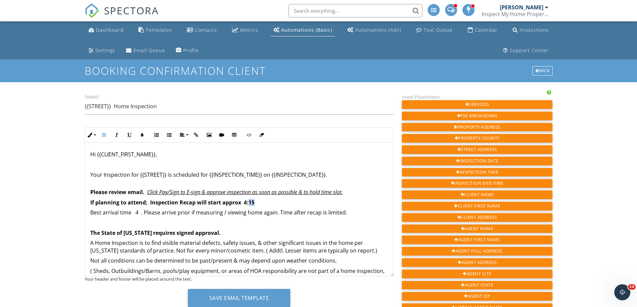
click at [253, 203] on strong "Inspection Recap will start approx 4:15" at bounding box center [202, 202] width 104 height 7
click at [136, 214] on p "Best arrival time 4 . Please arrive prior if measuring / viewing home again. Ti…" at bounding box center [239, 212] width 298 height 7
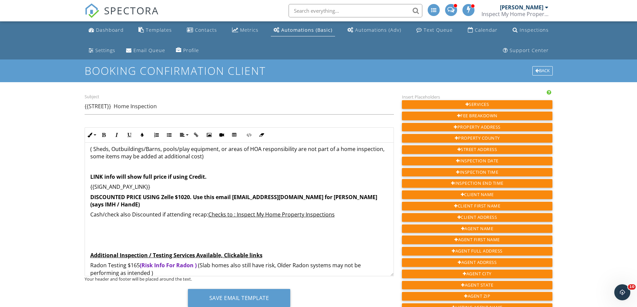
scroll to position [134, 0]
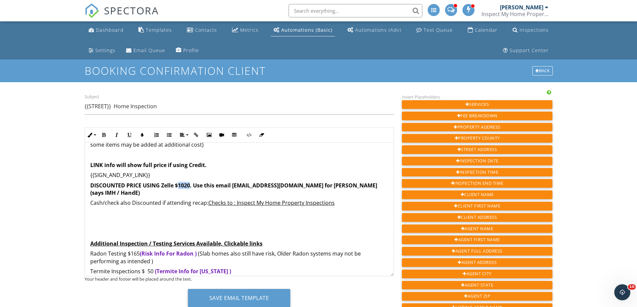
drag, startPoint x: 178, startPoint y: 188, endPoint x: 190, endPoint y: 186, distance: 11.9
click at [190, 186] on strong "DISCOUNTED PRICE USING Zelle $1020. Use this email [EMAIL_ADDRESS][DOMAIN_NAME]…" at bounding box center [233, 189] width 287 height 15
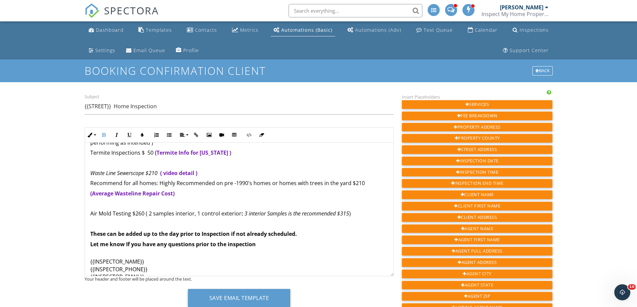
scroll to position [257, 0]
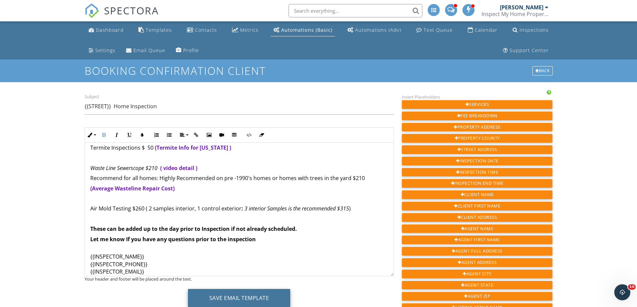
click at [245, 296] on button "Save Email Template" at bounding box center [239, 298] width 103 height 18
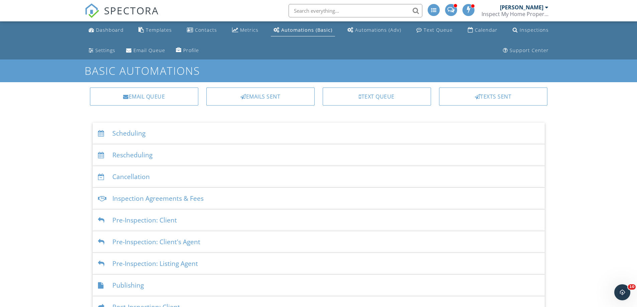
click at [127, 128] on div "Scheduling" at bounding box center [319, 134] width 452 height 22
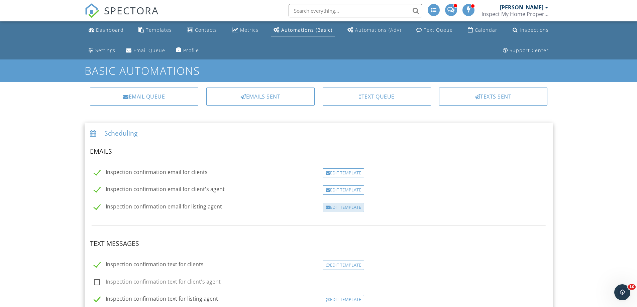
click at [343, 209] on div "Edit Template" at bounding box center [343, 207] width 41 height 9
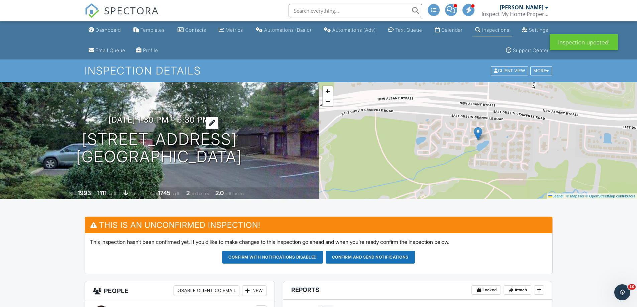
click at [210, 122] on h3 "09/30/2025 1:30 pm - 5:30 pm" at bounding box center [159, 119] width 102 height 9
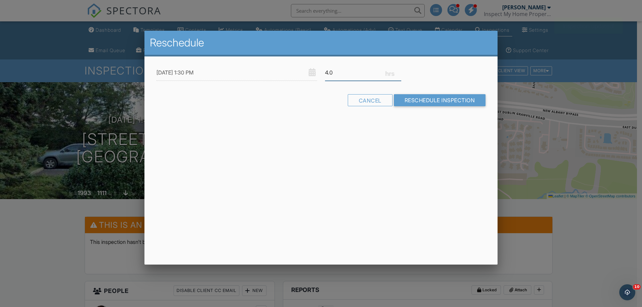
drag, startPoint x: 332, startPoint y: 73, endPoint x: 319, endPoint y: 74, distance: 13.4
click at [320, 74] on div "09/30/2025 1:30 PM 4.0" at bounding box center [320, 73] width 337 height 16
type input "3.0"
click at [386, 123] on div "09/30/2025 1:30 PM 3.0 Warning: this date/time is in the past. Cancel Reschedul…" at bounding box center [320, 92] width 353 height 70
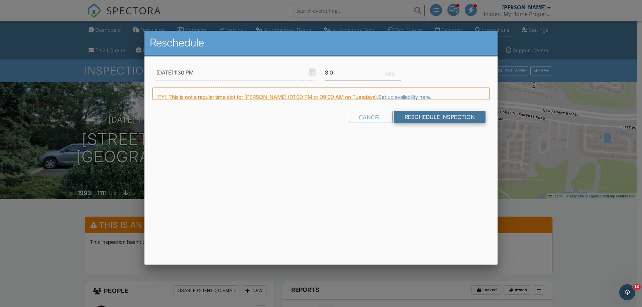
click at [429, 95] on link "Set up availability here." at bounding box center [404, 97] width 53 height 7
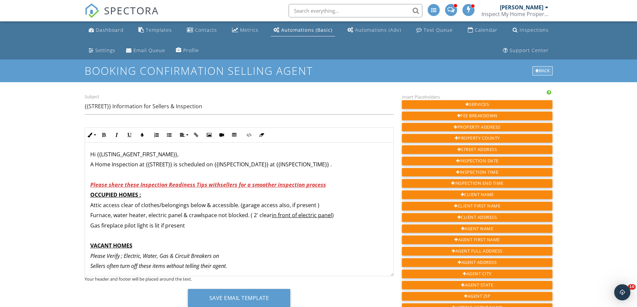
click at [544, 69] on div "Back" at bounding box center [542, 70] width 20 height 9
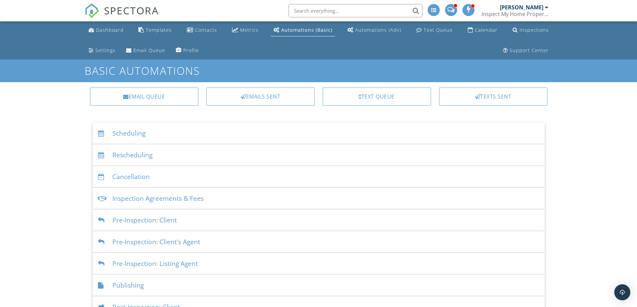
click at [134, 135] on div "Scheduling" at bounding box center [319, 134] width 452 height 22
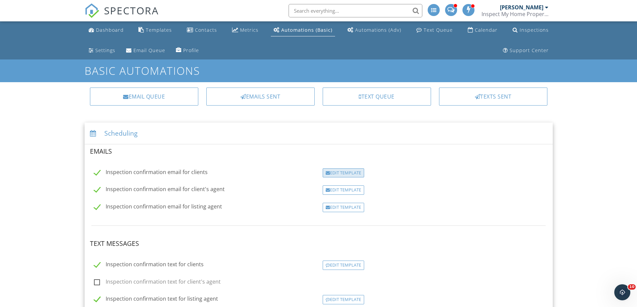
click at [331, 171] on div "Edit Template" at bounding box center [343, 173] width 41 height 9
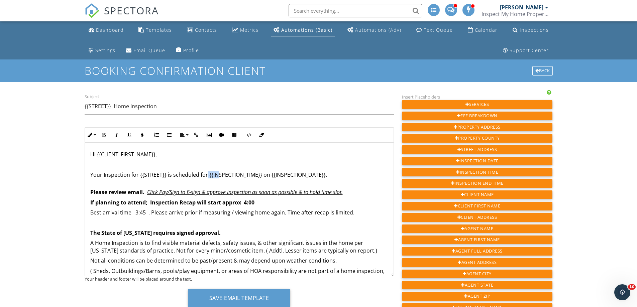
drag, startPoint x: 206, startPoint y: 177, endPoint x: 217, endPoint y: 177, distance: 11.0
click at [217, 177] on p "Your Inspection for {{STREET}} is scheduled for {{INSPECTION_TIME}} on {{INSPEC…" at bounding box center [239, 178] width 298 height 15
click at [206, 175] on p "Your Inspection for {{STREET}} is scheduled for {{INSPECTION_TIME}} on {{INSPEC…" at bounding box center [239, 178] width 298 height 15
drag, startPoint x: 207, startPoint y: 175, endPoint x: 261, endPoint y: 174, distance: 53.5
click at [261, 174] on p "Your Inspection for {{STREET}} is scheduled for {{INSPECTION_TIME}} on {{INSPEC…" at bounding box center [239, 178] width 298 height 15
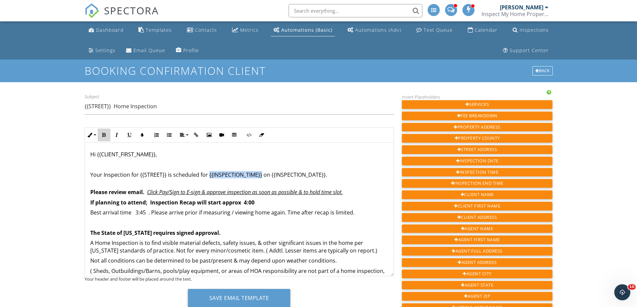
click at [106, 135] on icon "button" at bounding box center [104, 135] width 5 height 5
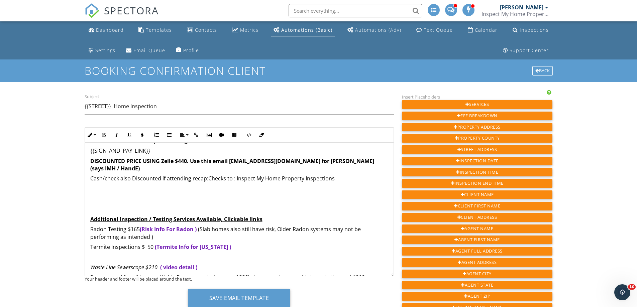
scroll to position [167, 0]
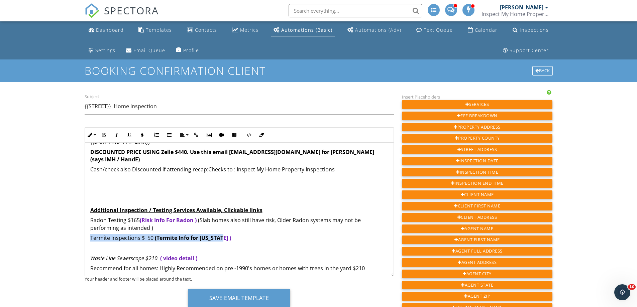
drag, startPoint x: 136, startPoint y: 229, endPoint x: 248, endPoint y: 229, distance: 112.0
click at [248, 234] on p "Termite Inspections $ 50 ( Termite Info for [US_STATE] )" at bounding box center [239, 237] width 298 height 7
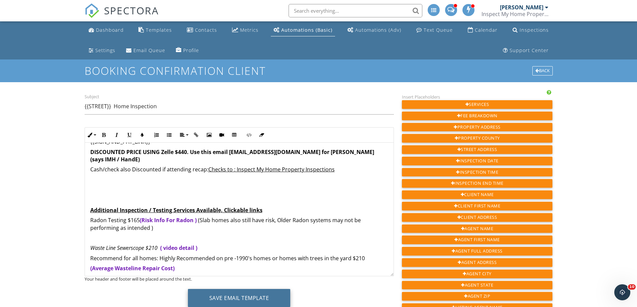
click at [251, 300] on button "Save Email Template" at bounding box center [239, 298] width 103 height 18
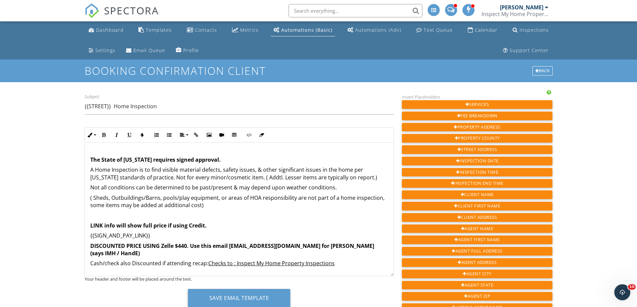
scroll to position [100, 0]
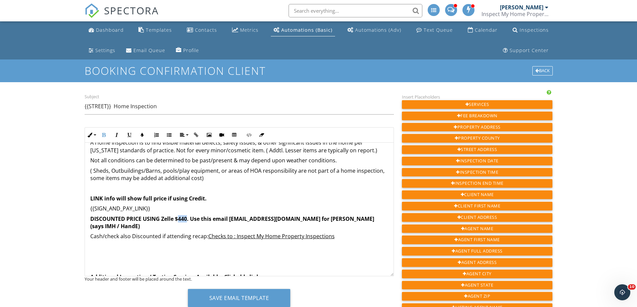
drag, startPoint x: 179, startPoint y: 221, endPoint x: 186, endPoint y: 220, distance: 7.8
click at [186, 220] on strong "DISCOUNTED PRICE USING Zelle $440. Use this email [EMAIL_ADDRESS][DOMAIN_NAME] …" at bounding box center [232, 222] width 284 height 15
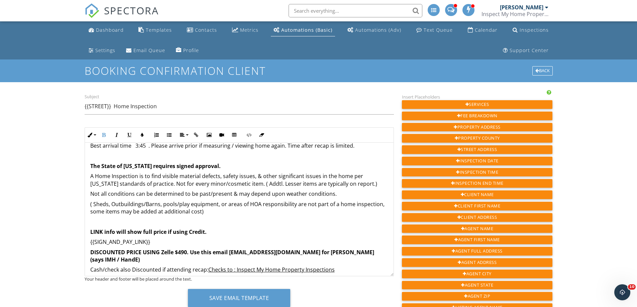
scroll to position [0, 0]
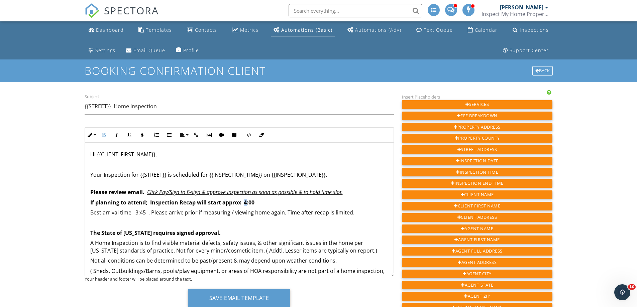
click at [245, 203] on strong "Inspection Recap will start approx 4:00" at bounding box center [202, 202] width 104 height 7
drag, startPoint x: 135, startPoint y: 215, endPoint x: 144, endPoint y: 214, distance: 9.1
click at [144, 214] on p "Best arrival time 3:45 . Please arrive prior if measuring / viewing home again.…" at bounding box center [239, 212] width 298 height 7
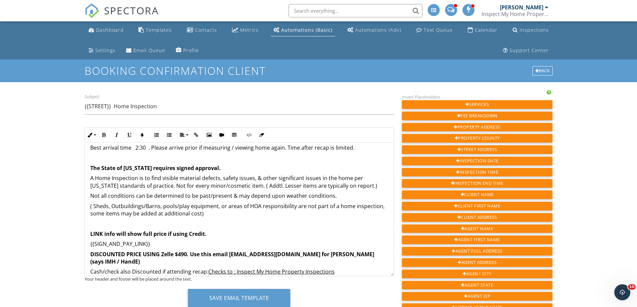
scroll to position [67, 0]
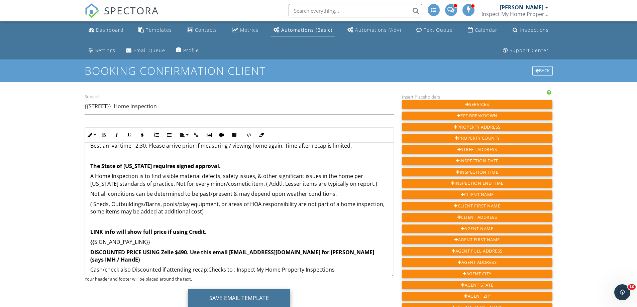
click at [227, 295] on button "Save Email Template" at bounding box center [239, 298] width 103 height 18
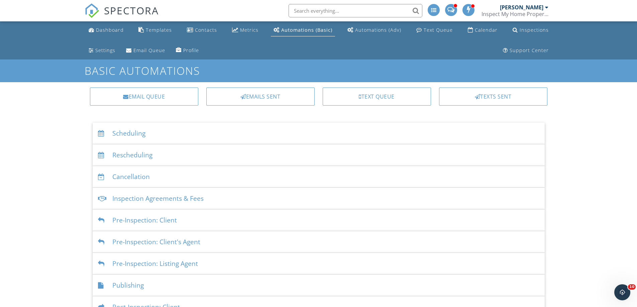
click at [125, 136] on div "Scheduling" at bounding box center [319, 134] width 452 height 22
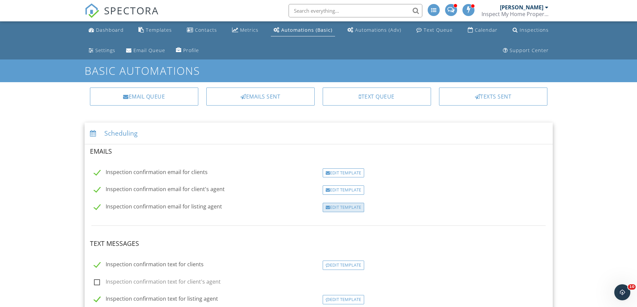
click at [338, 210] on div "Edit Template" at bounding box center [343, 207] width 41 height 9
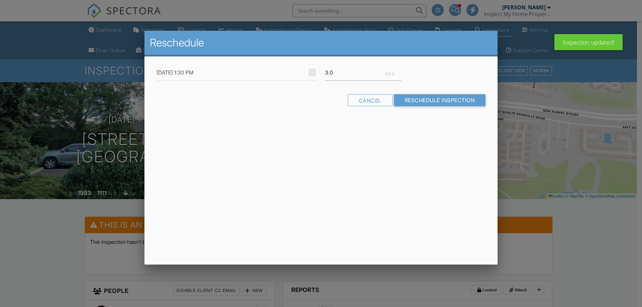
click at [302, 155] on div "Reschedule 09/30/2025 1:30 PM 3.0 Warning: this date/time is in the past. Cance…" at bounding box center [320, 148] width 353 height 234
click at [446, 100] on input "Reschedule Inspection" at bounding box center [440, 100] width 92 height 12
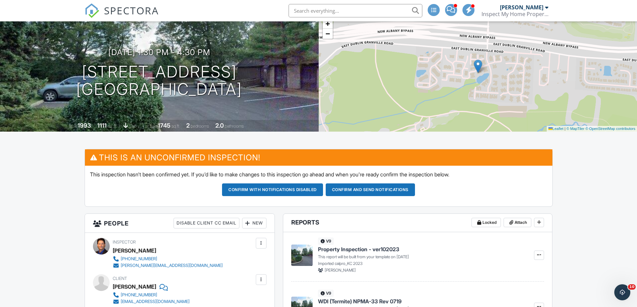
scroll to position [67, 0]
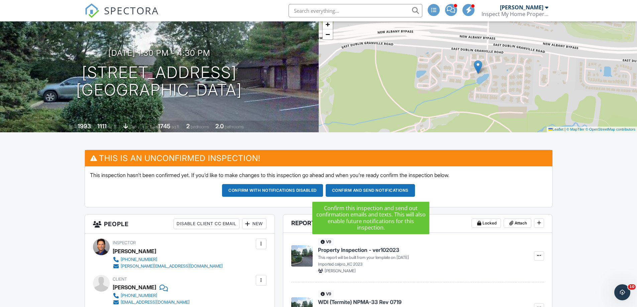
click at [369, 191] on button "Confirm and send notifications" at bounding box center [370, 190] width 89 height 13
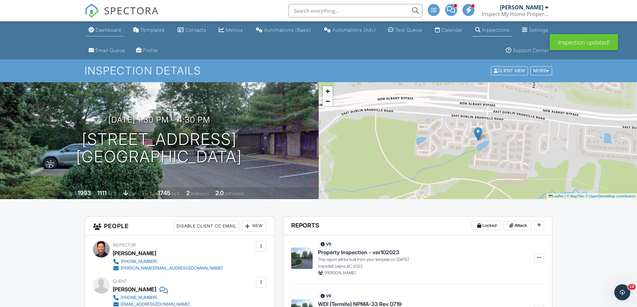
click at [111, 26] on link "Dashboard" at bounding box center [105, 30] width 38 height 12
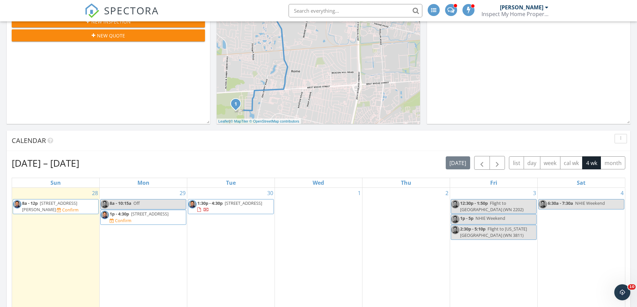
scroll to position [201, 0]
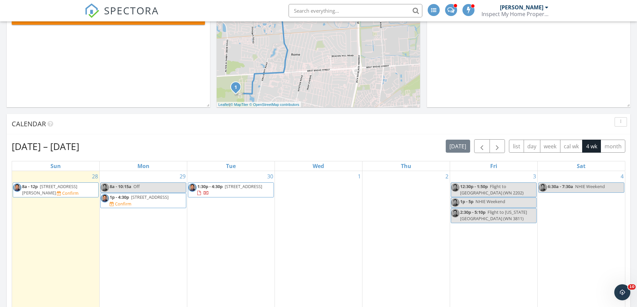
click at [140, 198] on span "6912 London Groveport Rd, Grove City 43123" at bounding box center [149, 197] width 37 height 6
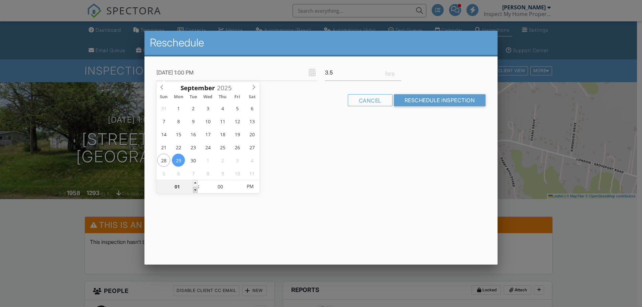
type input "[DATE] 12:00 PM"
type input "12"
click at [194, 190] on span at bounding box center [195, 190] width 5 height 7
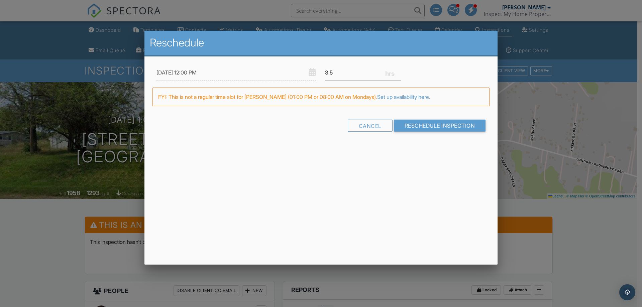
click at [286, 165] on div "Reschedule 09/29/2025 12:00 PM 3.5 Warning: this date/time is in the past. FYI:…" at bounding box center [320, 148] width 353 height 234
click at [437, 127] on input "Reschedule Inspection" at bounding box center [440, 126] width 92 height 12
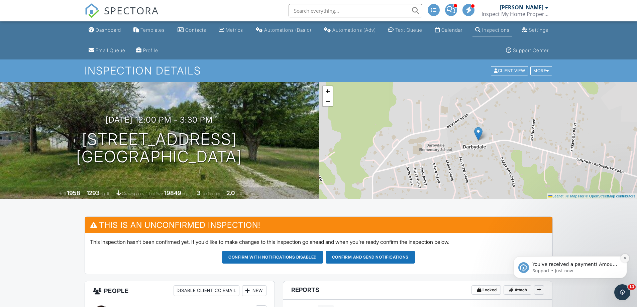
click at [624, 259] on icon "Dismiss notification" at bounding box center [625, 258] width 4 height 4
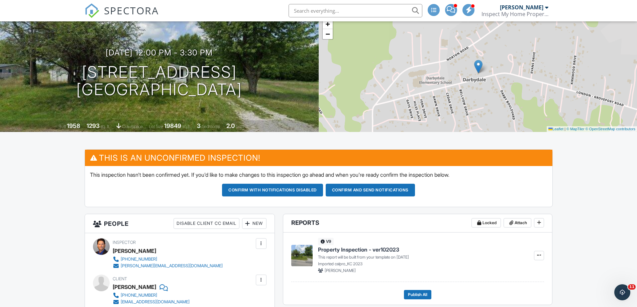
scroll to position [67, 0]
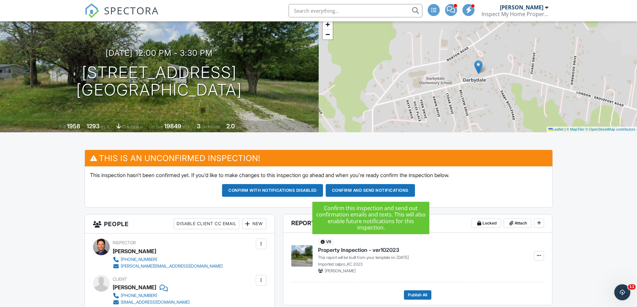
click at [375, 190] on button "Confirm and send notifications" at bounding box center [370, 190] width 89 height 13
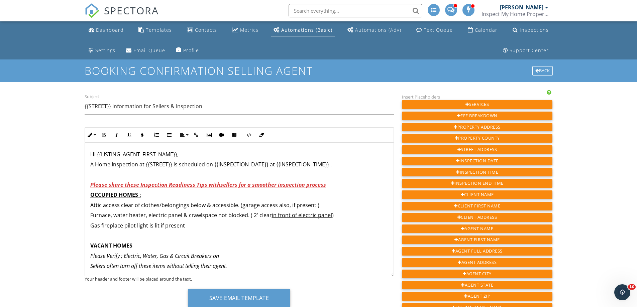
click at [98, 178] on p at bounding box center [239, 174] width 298 height 7
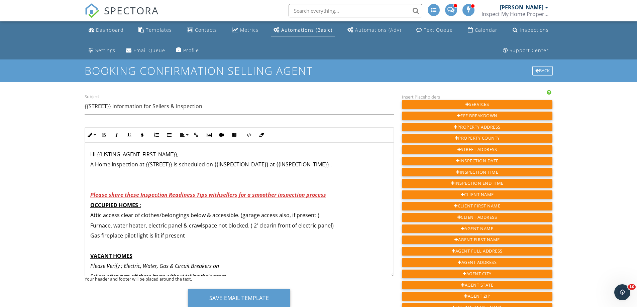
scroll to position [33, 0]
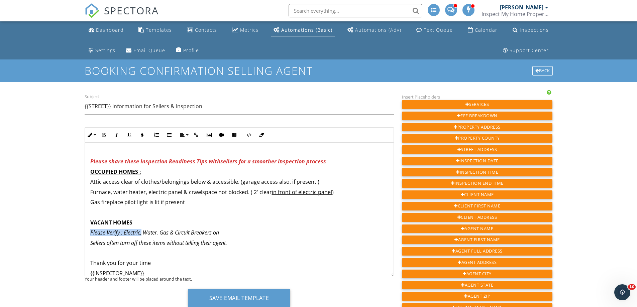
drag, startPoint x: 90, startPoint y: 234, endPoint x: 142, endPoint y: 231, distance: 52.3
click at [142, 231] on em "Please Verify ; Electric, Water, Gas & Circuit Breakers on" at bounding box center [154, 232] width 129 height 7
click at [106, 134] on button "Bold" at bounding box center [104, 135] width 13 height 13
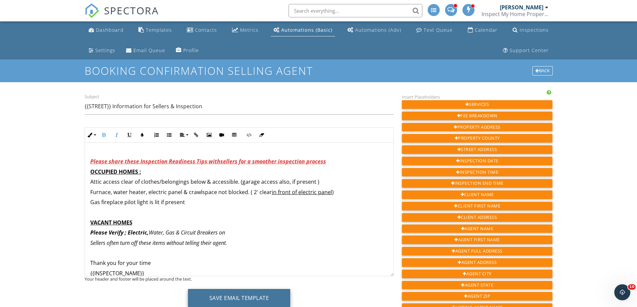
click at [239, 298] on button "Save Email Template" at bounding box center [239, 298] width 103 height 18
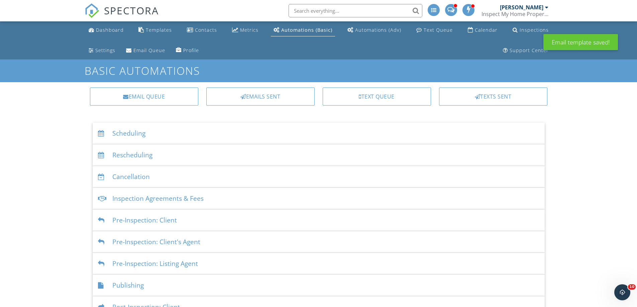
click at [133, 132] on div "Scheduling" at bounding box center [319, 134] width 452 height 22
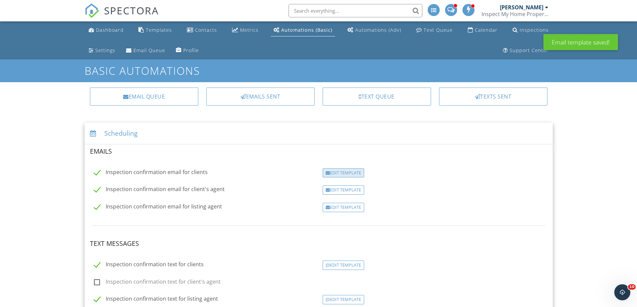
click at [334, 171] on div "Edit Template" at bounding box center [343, 173] width 41 height 9
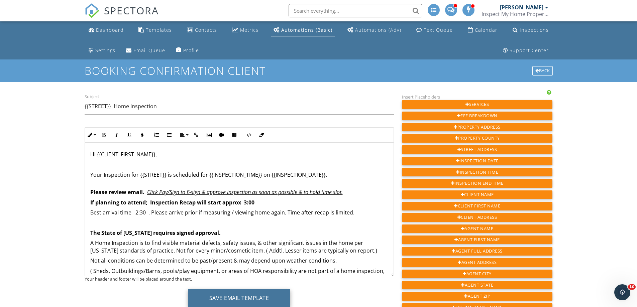
click at [245, 296] on button "Save Email Template" at bounding box center [239, 298] width 103 height 18
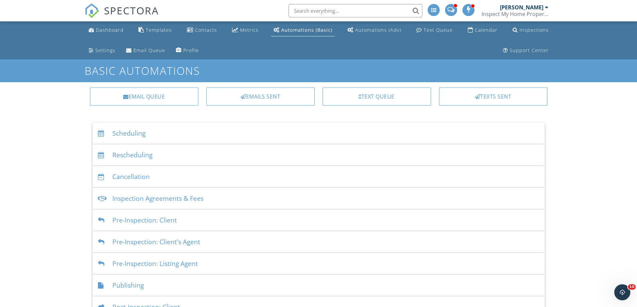
click at [123, 134] on div "Scheduling" at bounding box center [319, 134] width 452 height 22
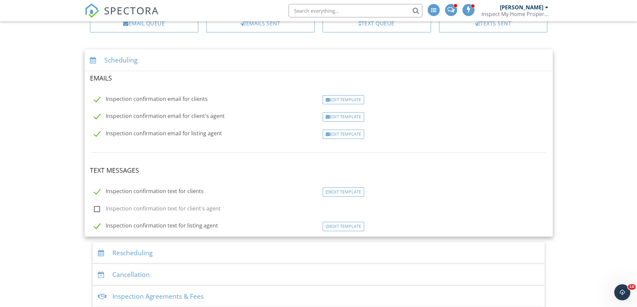
scroll to position [100, 0]
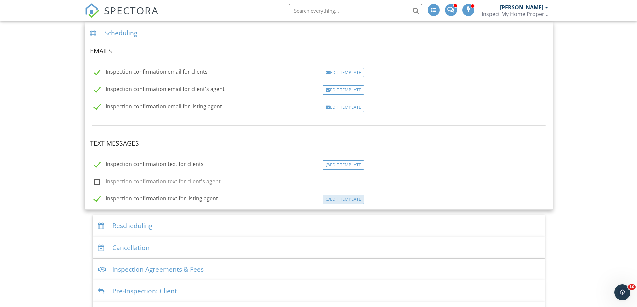
click at [333, 201] on div "Edit Template" at bounding box center [343, 199] width 41 height 9
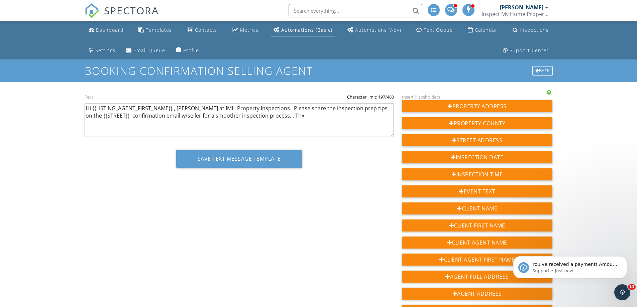
click at [270, 117] on textarea "Hi {{LISTING_AGENT_FIRST_NAME}} , Frank at IMH Property Inspections. Please sha…" at bounding box center [239, 120] width 309 height 33
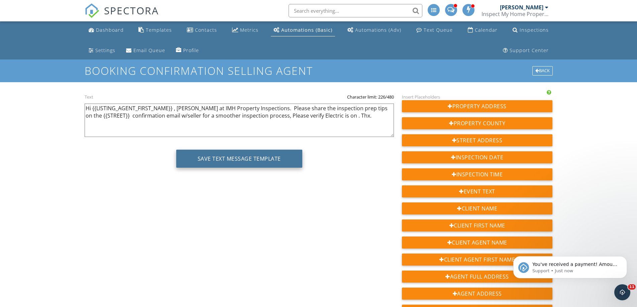
type textarea "Hi {{LISTING_AGENT_FIRST_NAME}} , Frank at IMH Property Inspections. Please sha…"
click at [249, 159] on button "Save Text Message Template" at bounding box center [239, 159] width 126 height 18
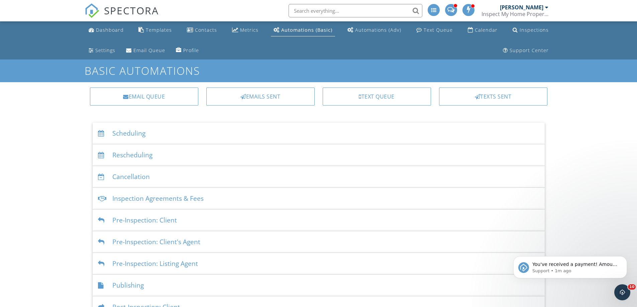
click at [122, 133] on div "Scheduling" at bounding box center [319, 134] width 452 height 22
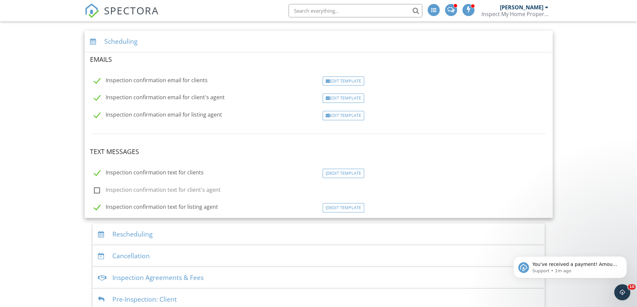
scroll to position [100, 0]
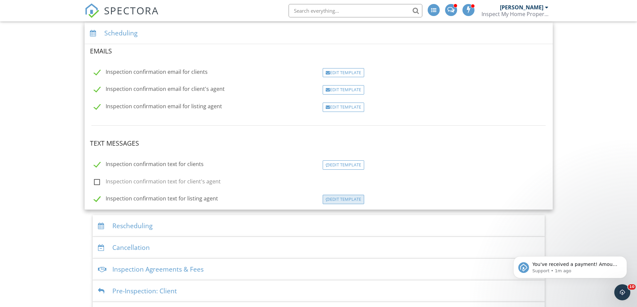
click at [343, 199] on div "Edit Template" at bounding box center [343, 199] width 41 height 9
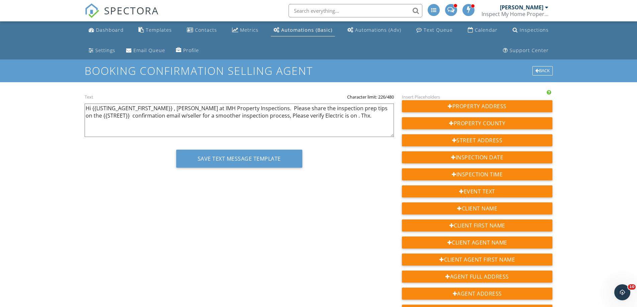
drag, startPoint x: 273, startPoint y: 114, endPoint x: 336, endPoint y: 116, distance: 62.9
click at [336, 116] on textarea "Hi {{LISTING_AGENT_FIRST_NAME}} , [PERSON_NAME] at IMH Property Inspections. Pl…" at bounding box center [239, 120] width 309 height 33
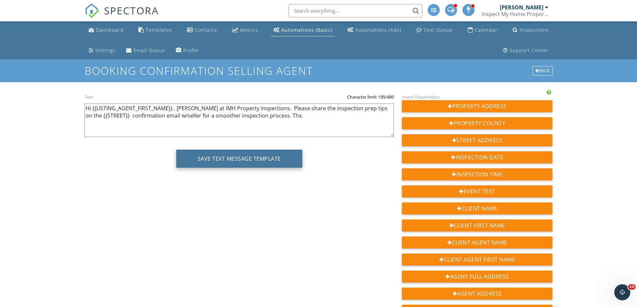
type textarea "Hi {{LISTING_AGENT_FIRST_NAME}} , [PERSON_NAME] at IMH Property Inspections. Pl…"
click at [254, 155] on button "Save Text Message Template" at bounding box center [239, 159] width 126 height 18
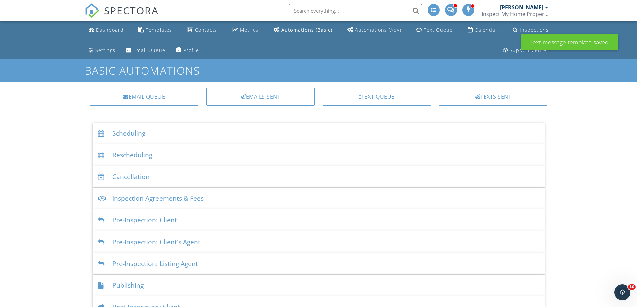
click at [104, 31] on div "Dashboard" at bounding box center [110, 30] width 28 height 6
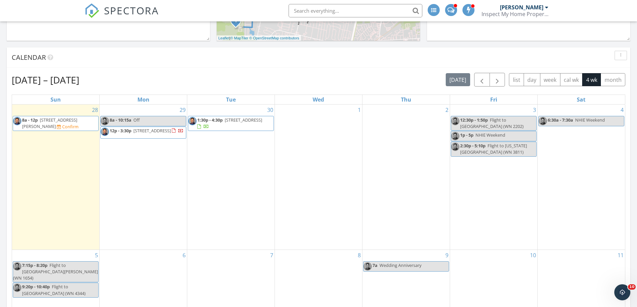
scroll to position [267, 0]
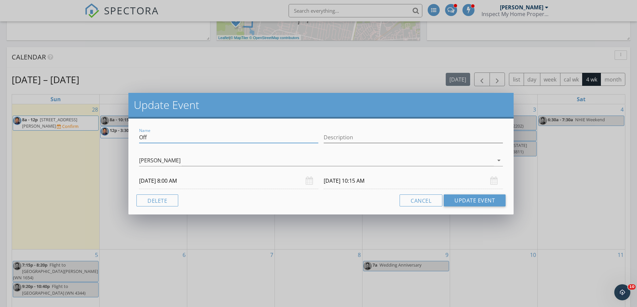
click at [161, 139] on input "Off" at bounding box center [228, 137] width 179 height 11
drag, startPoint x: 154, startPoint y: 138, endPoint x: 133, endPoint y: 136, distance: 20.8
click at [133, 136] on div "Name Off Description [PERSON_NAME] arrow_drop_down [DATE] 8:00 AM [DATE] 10:15 …" at bounding box center [320, 167] width 385 height 96
click at [142, 140] on input "rdon pick up" at bounding box center [228, 137] width 179 height 11
type input "radon pick up"
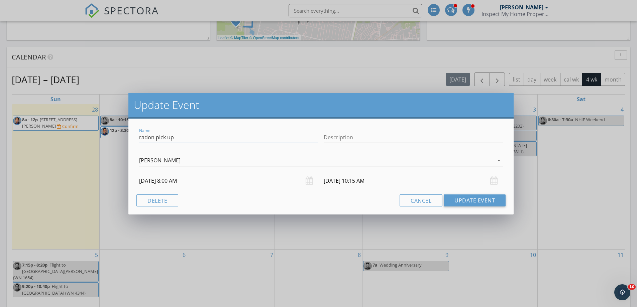
click at [360, 183] on input "[DATE] 10:15 AM" at bounding box center [413, 181] width 179 height 16
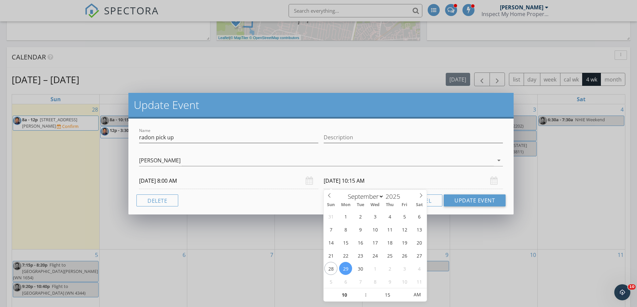
click at [365, 296] on span ":" at bounding box center [366, 294] width 2 height 13
type input "09"
type input "[DATE] 9:15 AM"
click at [362, 297] on span at bounding box center [362, 298] width 5 height 7
click at [389, 296] on input "15" at bounding box center [387, 295] width 41 height 13
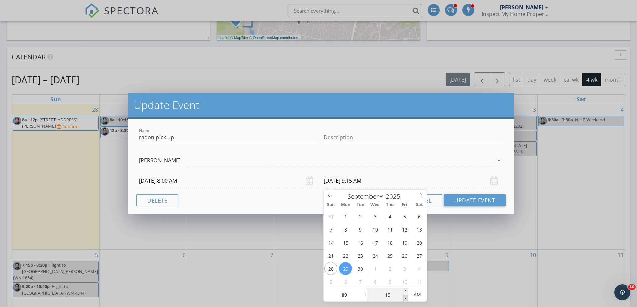
type input "10"
type input "[DATE] 9:10 AM"
click at [405, 297] on span at bounding box center [405, 298] width 5 height 7
type input "05"
type input "[DATE] 9:05 AM"
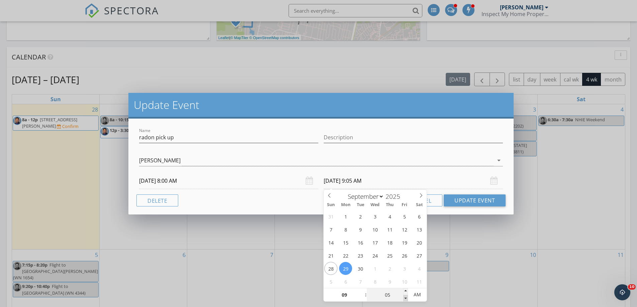
click at [405, 300] on span at bounding box center [405, 298] width 5 height 7
type input "00"
type input "[DATE] 9:00 AM"
click at [405, 298] on span at bounding box center [405, 298] width 5 height 7
click at [275, 207] on div "Name [PERSON_NAME] pick up Description [PERSON_NAME] [PERSON_NAME] arrow_drop_d…" at bounding box center [320, 167] width 385 height 96
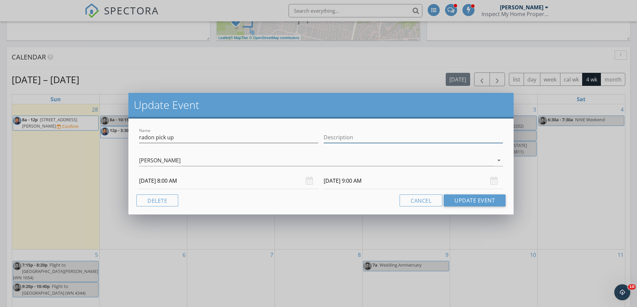
click at [352, 142] on input "Description" at bounding box center [413, 137] width 179 height 11
paste input "[STREET_ADDRESS][PERSON_NAME]"
type input "[STREET_ADDRESS][PERSON_NAME]"
click at [274, 202] on div "Cancel Update Event" at bounding box center [320, 201] width 369 height 12
click at [468, 201] on button "Update Event" at bounding box center [475, 201] width 62 height 12
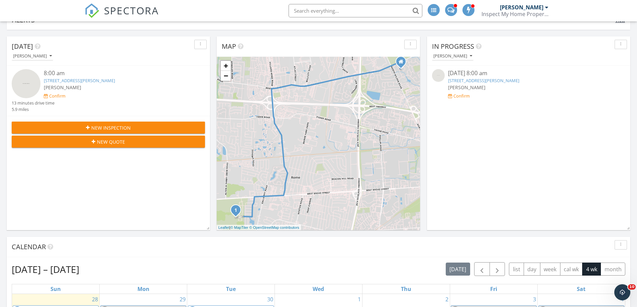
scroll to position [0, 0]
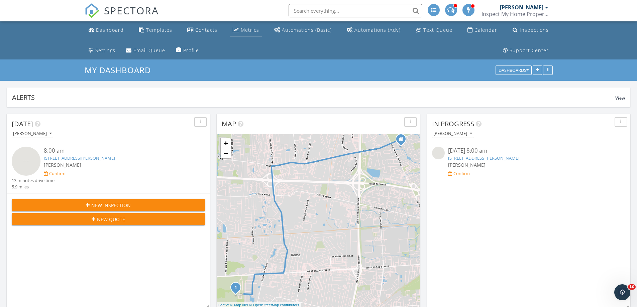
click at [241, 27] on div "Metrics" at bounding box center [250, 30] width 18 height 6
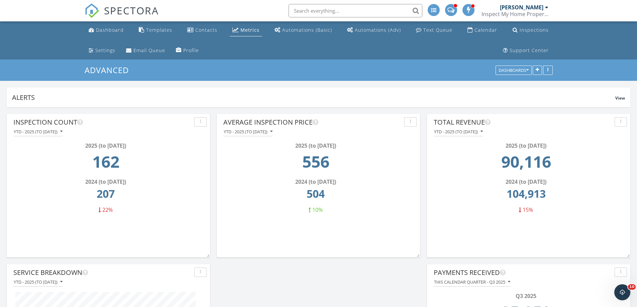
click at [451, 7] on span at bounding box center [450, 9] width 7 height 6
